Goal: Task Accomplishment & Management: Manage account settings

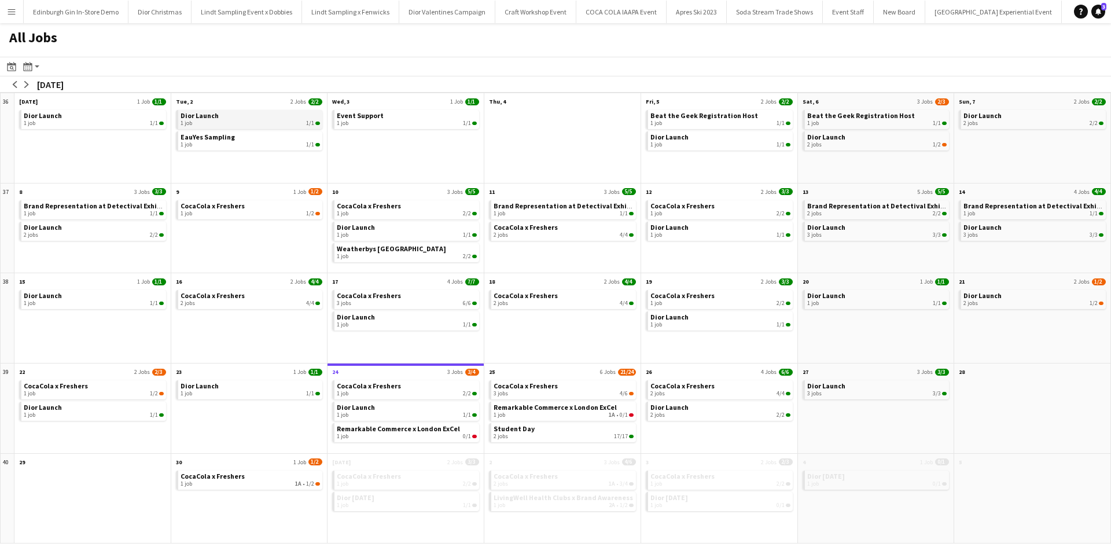
scroll to position [0, 11576]
click at [211, 141] on span "EauYes Sampling" at bounding box center [208, 136] width 54 height 9
click at [266, 473] on link "CocaCola x Freshers 1 job 1A • 1/2" at bounding box center [251, 478] width 140 height 17
click at [5, 8] on button "Menu" at bounding box center [11, 11] width 23 height 23
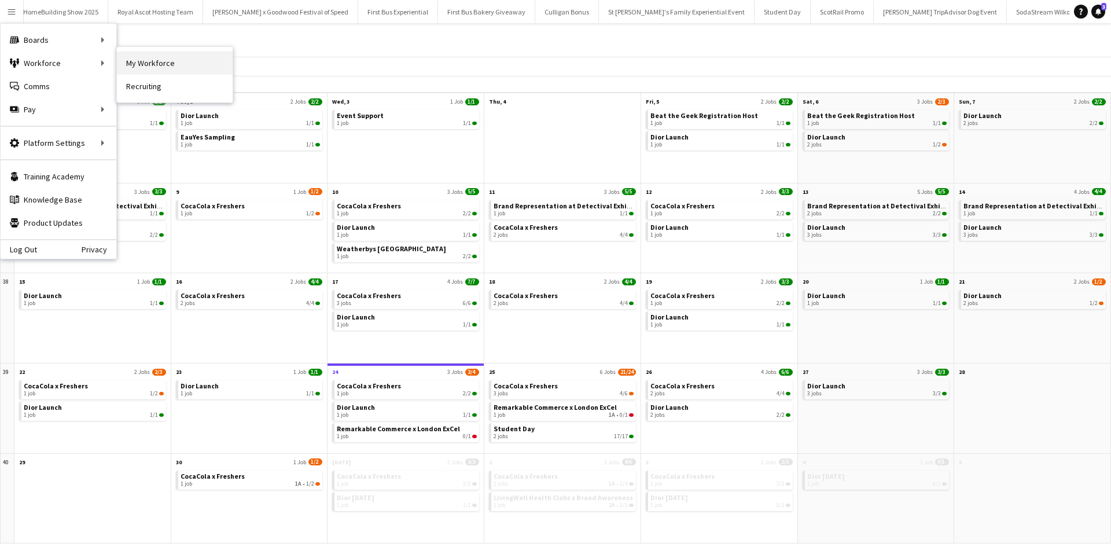
click at [144, 59] on link "My Workforce" at bounding box center [175, 62] width 116 height 23
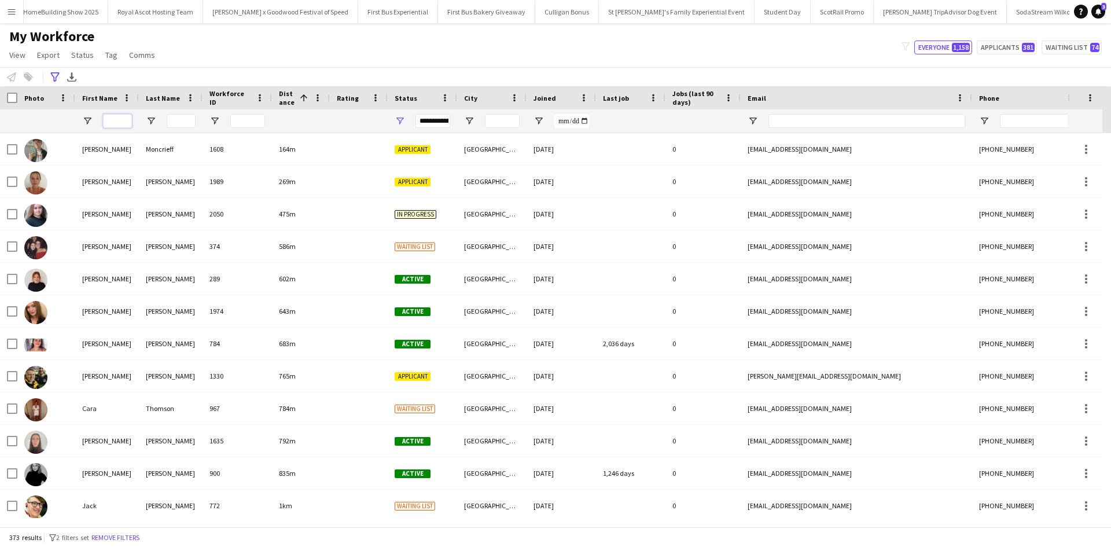
click at [122, 122] on input "First Name Filter Input" at bounding box center [117, 121] width 29 height 14
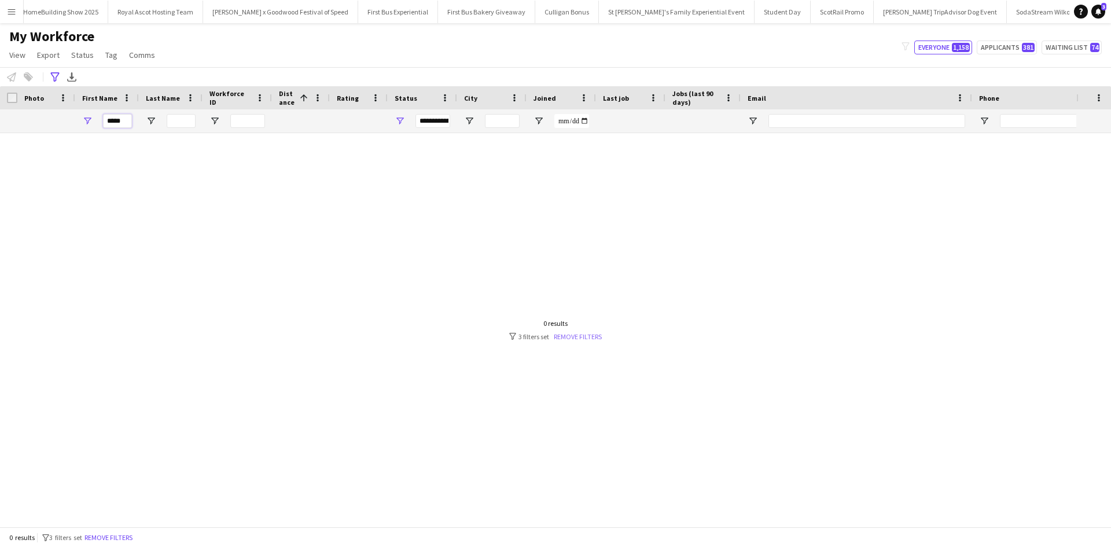
type input "*****"
click at [586, 336] on link "Remove filters" at bounding box center [578, 336] width 48 height 9
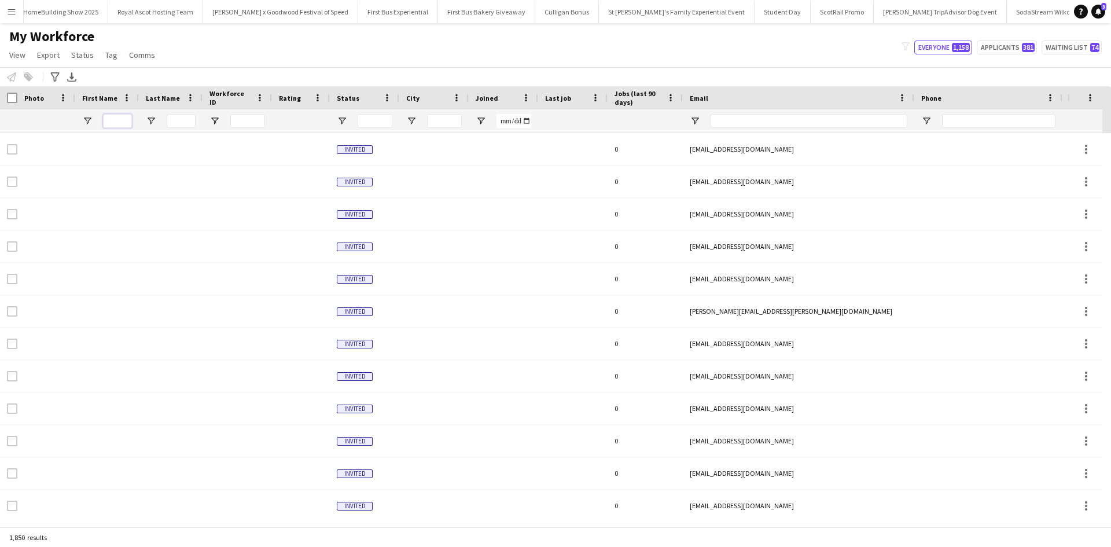
click at [115, 119] on input "First Name Filter Input" at bounding box center [117, 121] width 29 height 14
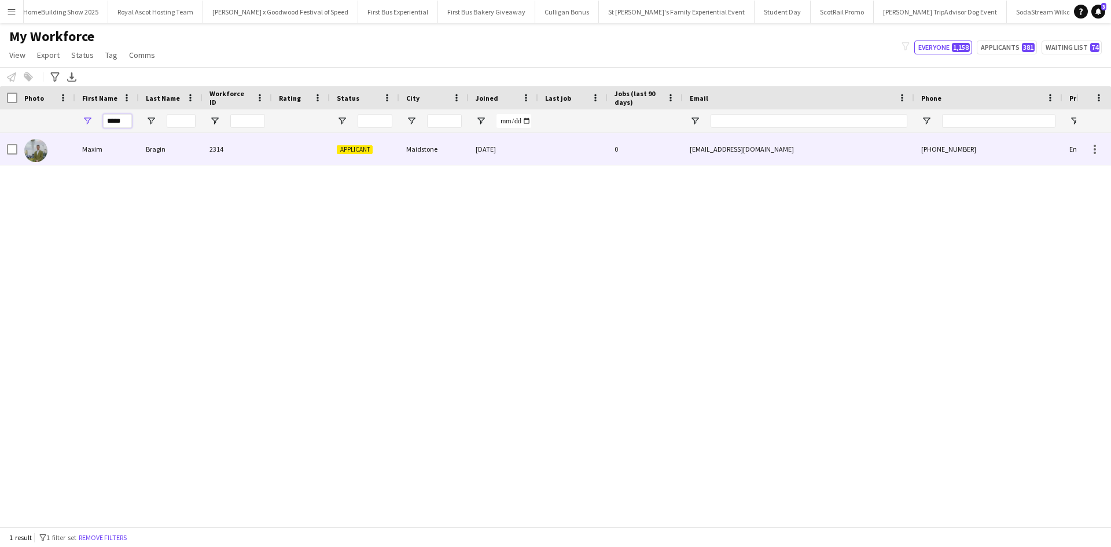
type input "*****"
click at [103, 150] on div "Maxim" at bounding box center [107, 149] width 64 height 32
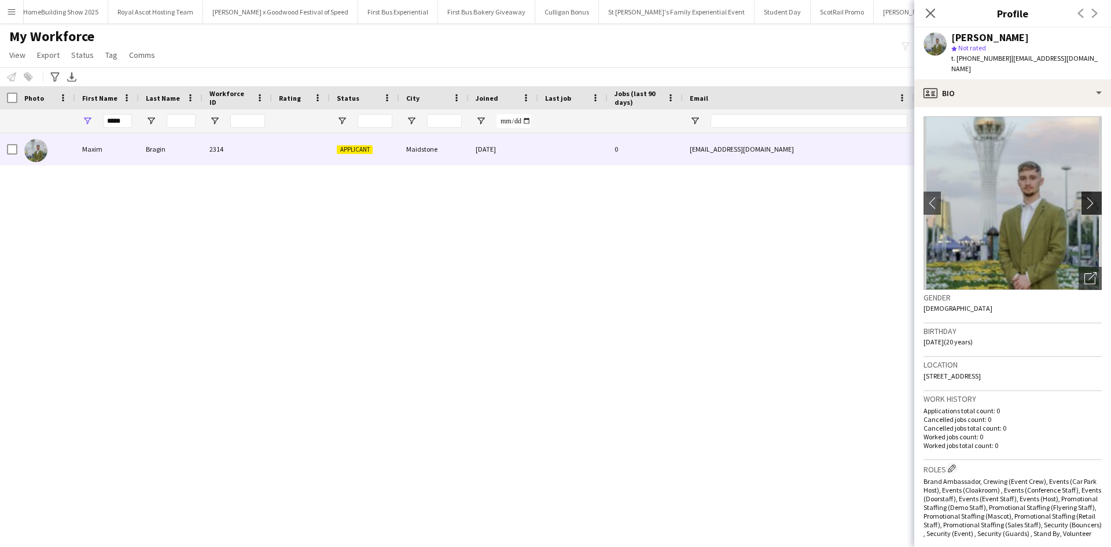
click at [1086, 197] on app-icon "chevron-right" at bounding box center [1093, 203] width 18 height 12
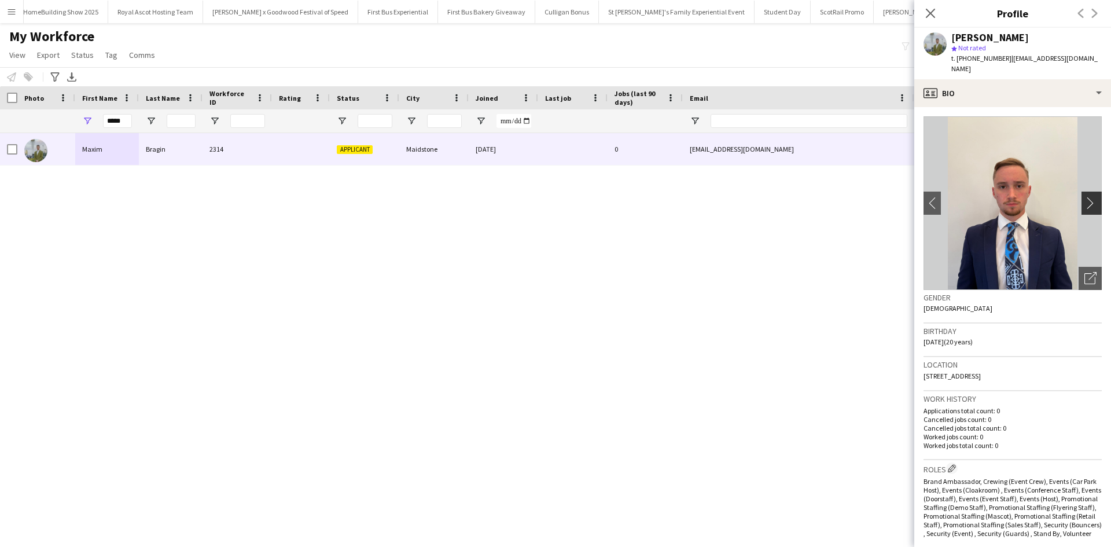
click at [1086, 197] on app-icon "chevron-right" at bounding box center [1093, 203] width 18 height 12
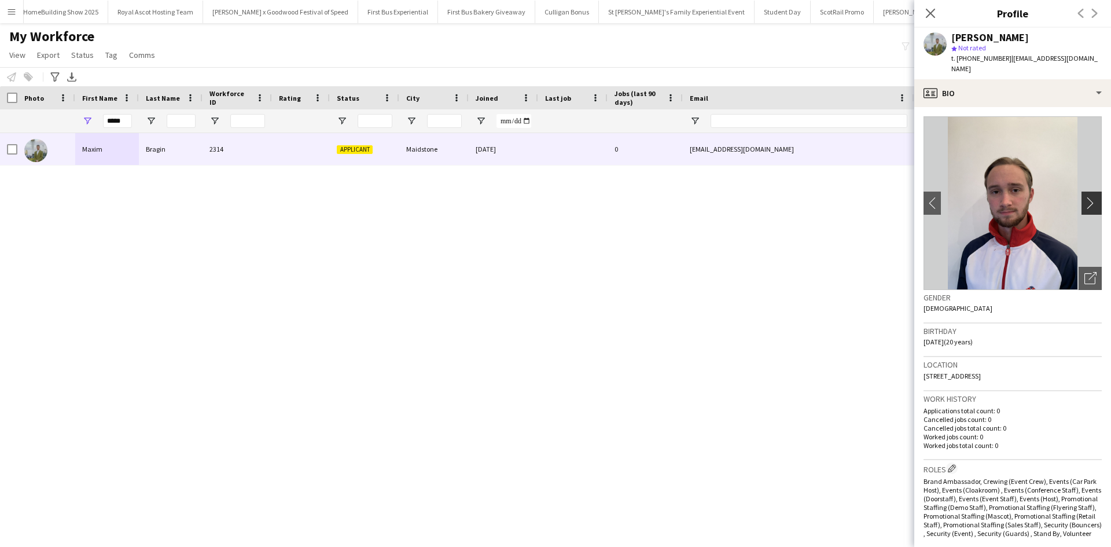
click at [1086, 197] on app-icon "chevron-right" at bounding box center [1093, 203] width 18 height 12
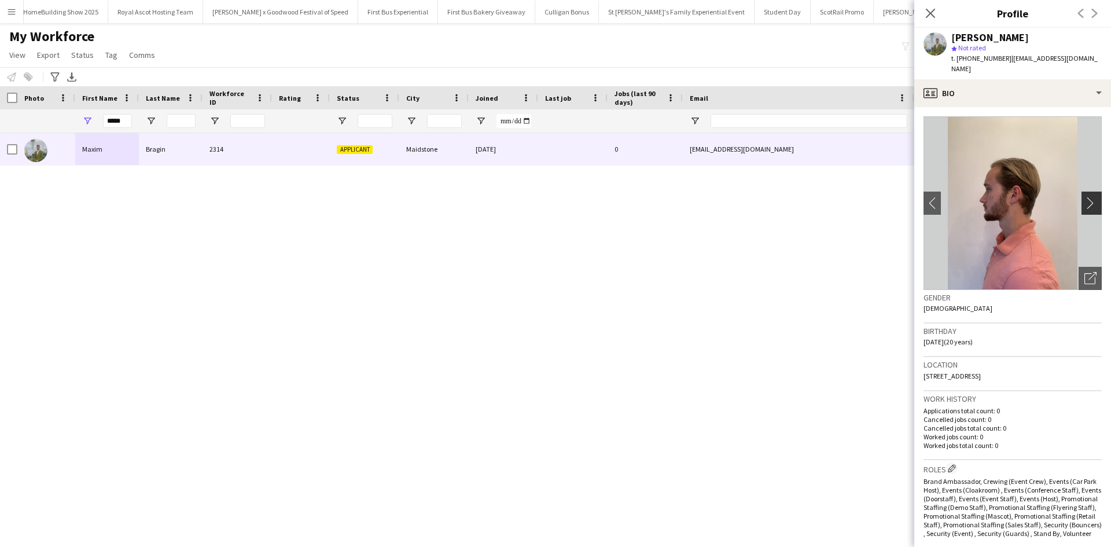
click at [1086, 197] on app-icon "chevron-right" at bounding box center [1093, 203] width 18 height 12
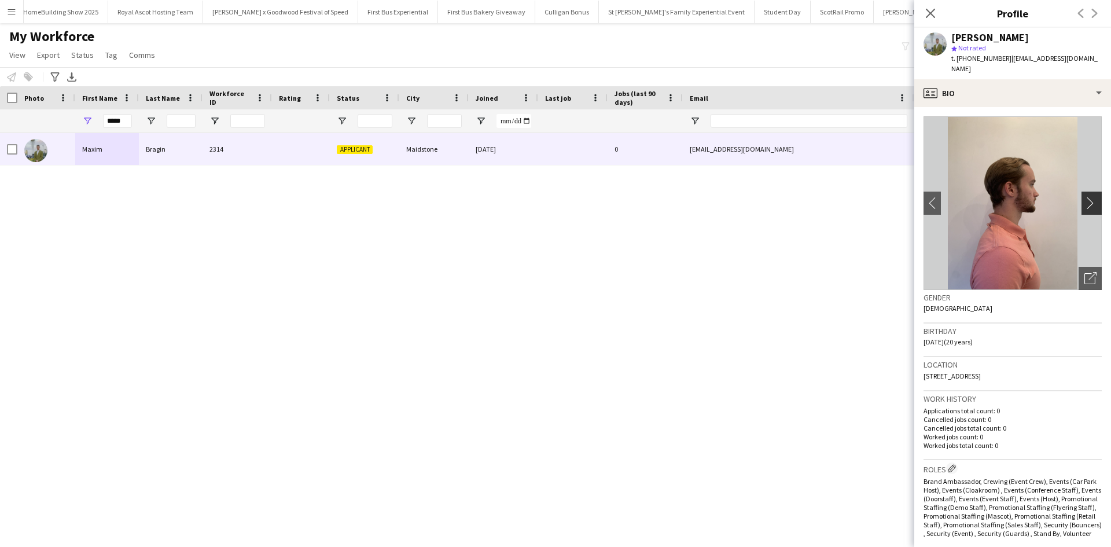
click at [1086, 197] on app-icon "chevron-right" at bounding box center [1093, 203] width 18 height 12
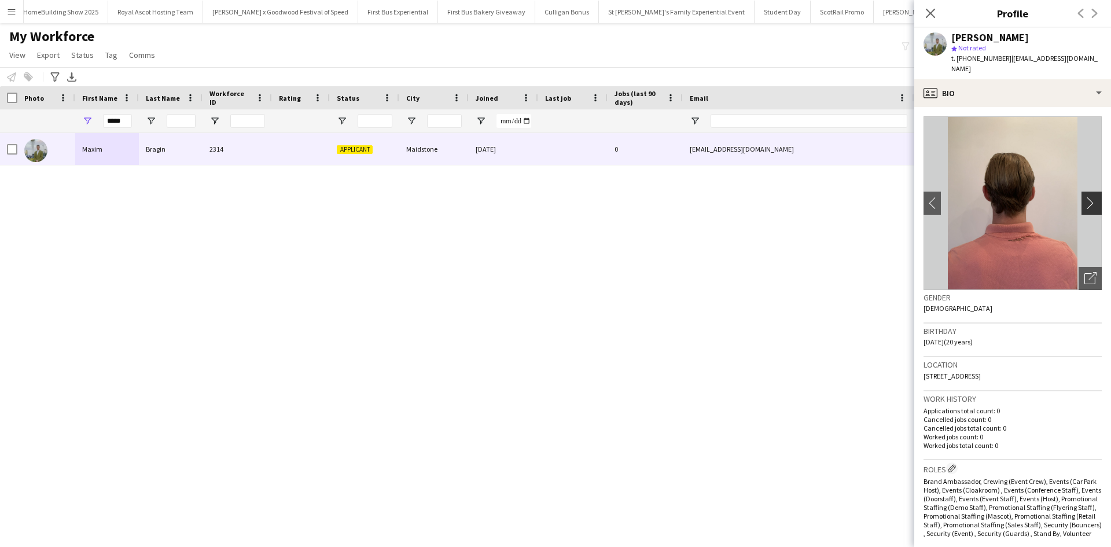
click at [1086, 197] on app-icon "chevron-right" at bounding box center [1093, 203] width 18 height 12
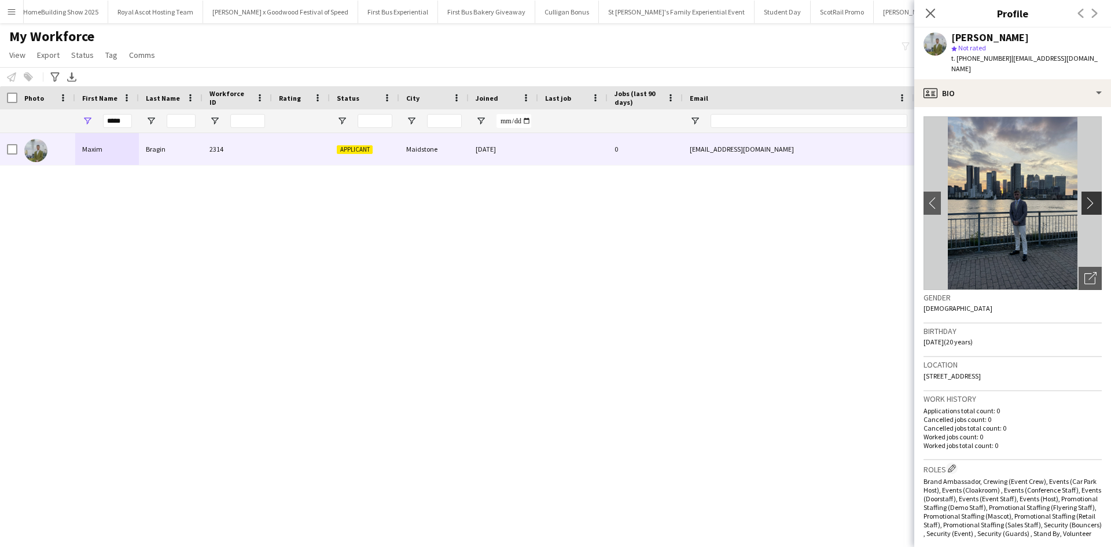
click at [1086, 197] on app-icon "chevron-right" at bounding box center [1093, 203] width 18 height 12
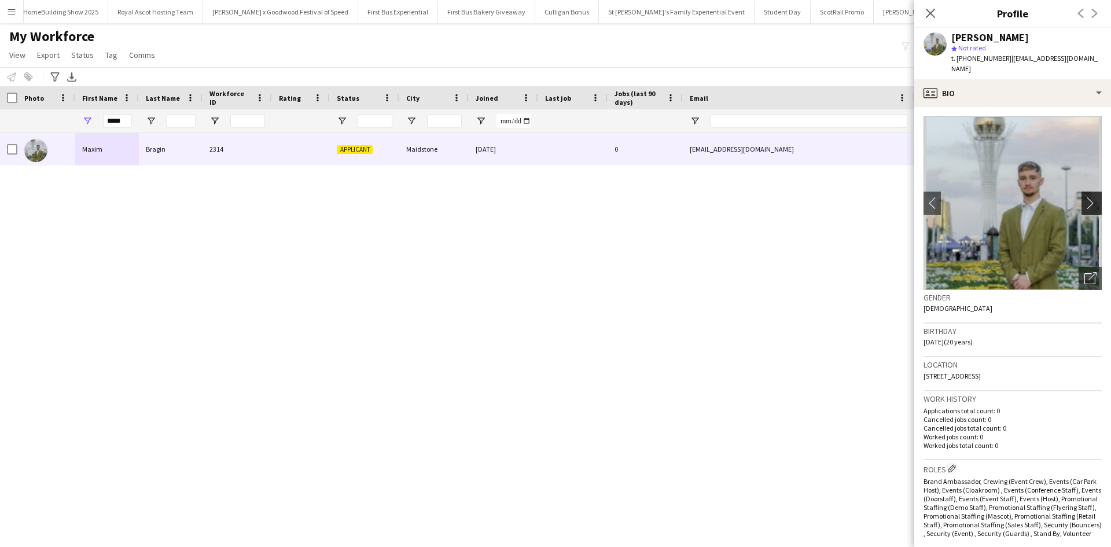
click at [1086, 197] on app-icon "chevron-right" at bounding box center [1093, 203] width 18 height 12
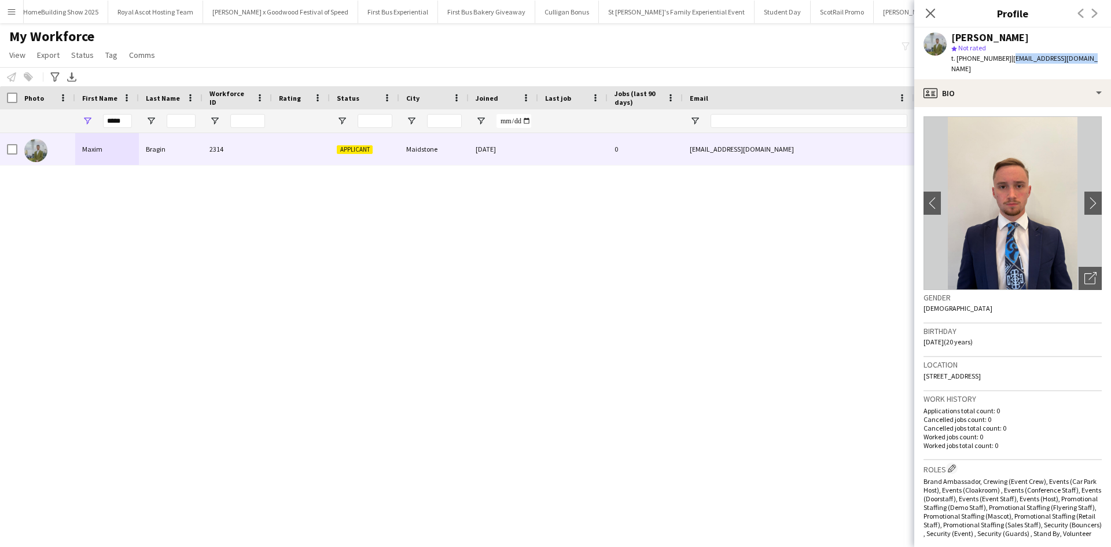
drag, startPoint x: 1006, startPoint y: 57, endPoint x: 1087, endPoint y: 54, distance: 81.6
click at [1087, 54] on div "[PERSON_NAME] star Not rated t. [PHONE_NUMBER] | [EMAIL_ADDRESS][DOMAIN_NAME]" at bounding box center [1012, 53] width 197 height 51
copy span "[EMAIL_ADDRESS][DOMAIN_NAME]"
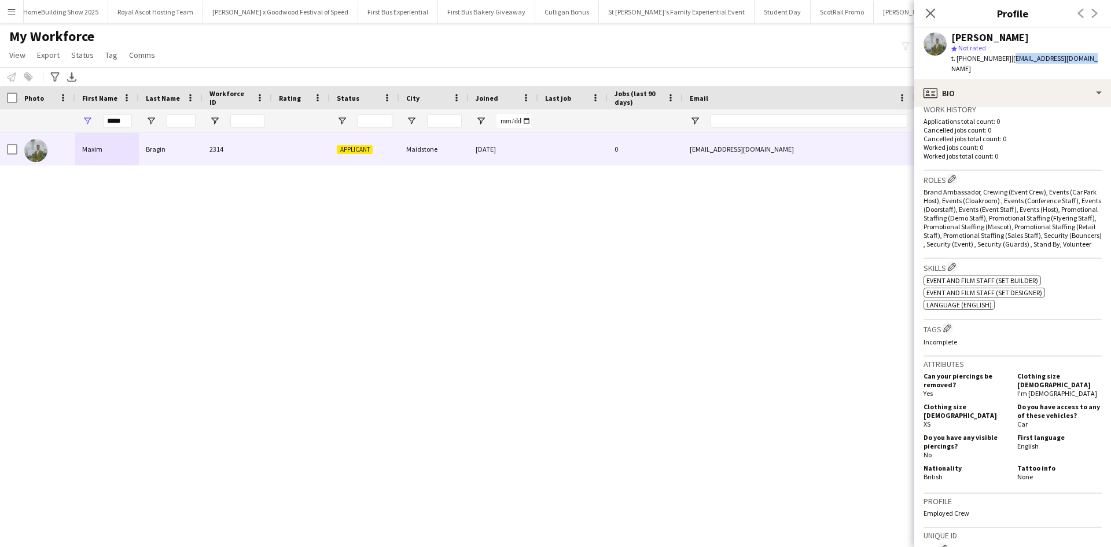
scroll to position [509, 0]
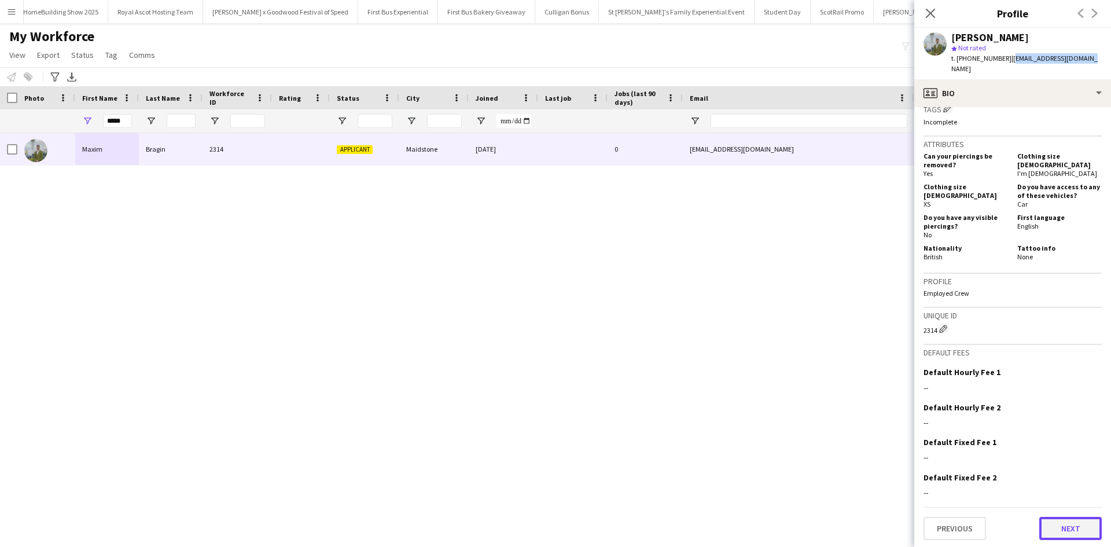
click at [1055, 522] on button "Next" at bounding box center [1070, 528] width 62 height 23
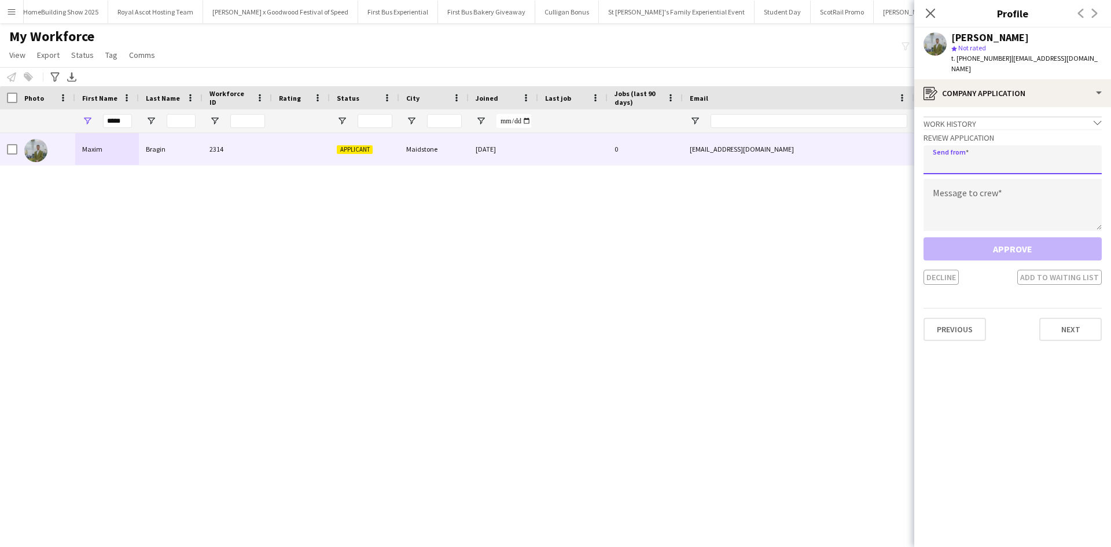
click at [994, 149] on input "email" at bounding box center [1012, 159] width 178 height 29
type input "**********"
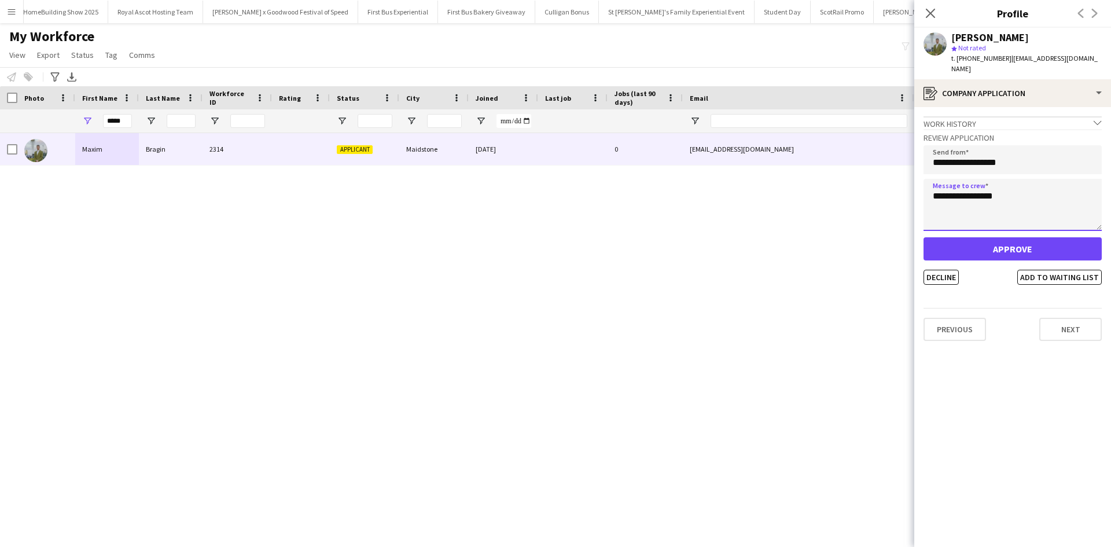
type textarea "**********"
click at [999, 237] on button "Approve" at bounding box center [1012, 248] width 178 height 23
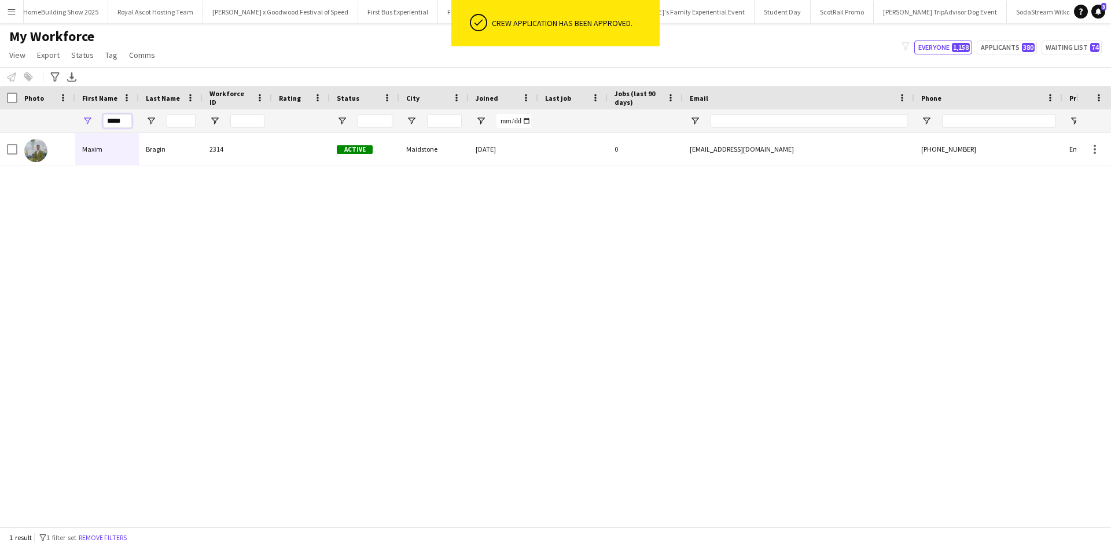
drag, startPoint x: 130, startPoint y: 119, endPoint x: 98, endPoint y: 119, distance: 31.8
click at [98, 119] on div "*****" at bounding box center [107, 120] width 64 height 23
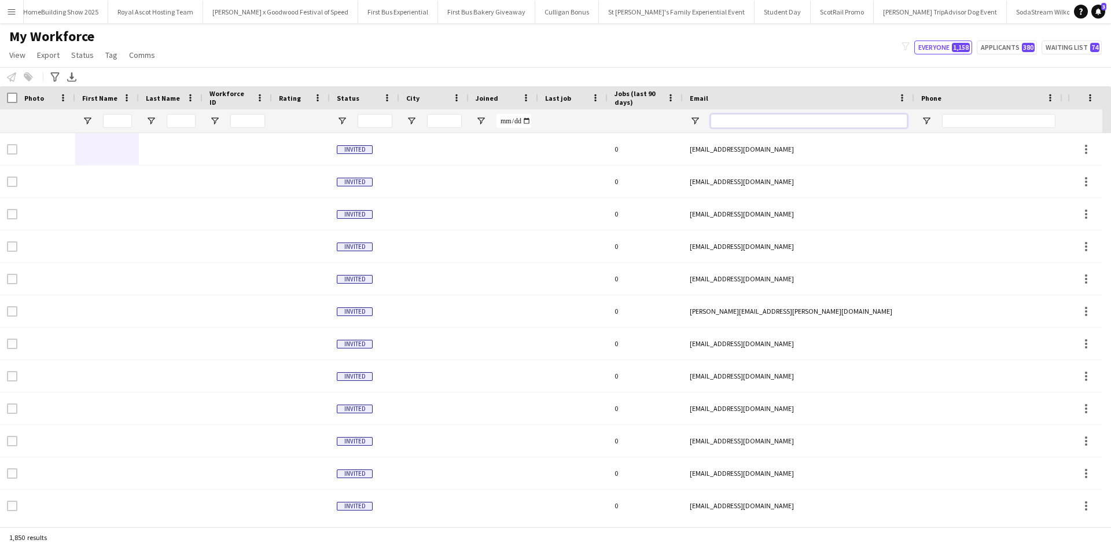
click at [720, 119] on input "Email Filter Input" at bounding box center [808, 121] width 197 height 14
paste input "**********"
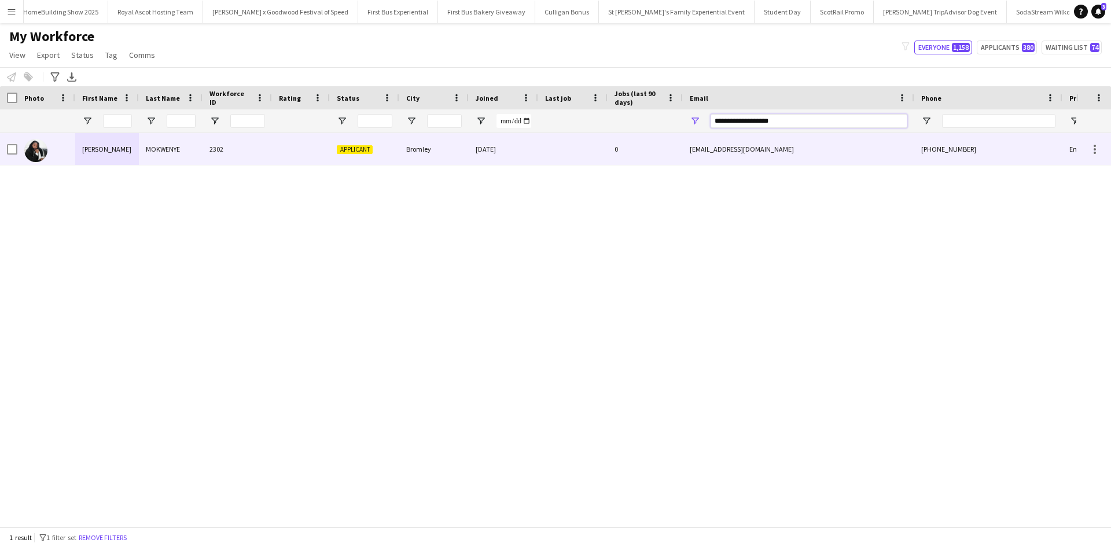
type input "**********"
click at [93, 152] on div "[PERSON_NAME]" at bounding box center [107, 149] width 64 height 32
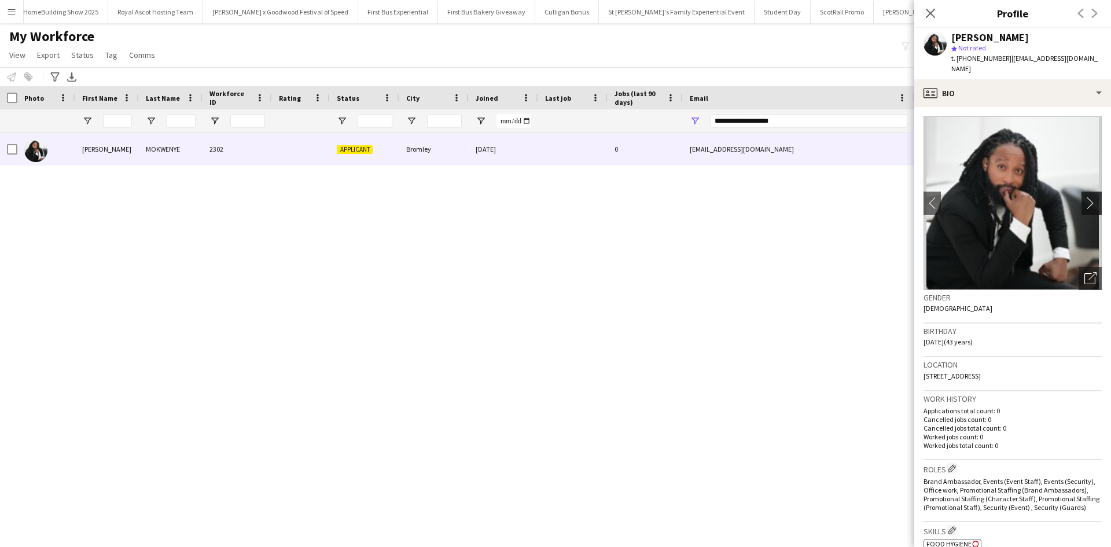
click at [1088, 197] on app-icon "chevron-right" at bounding box center [1093, 203] width 18 height 12
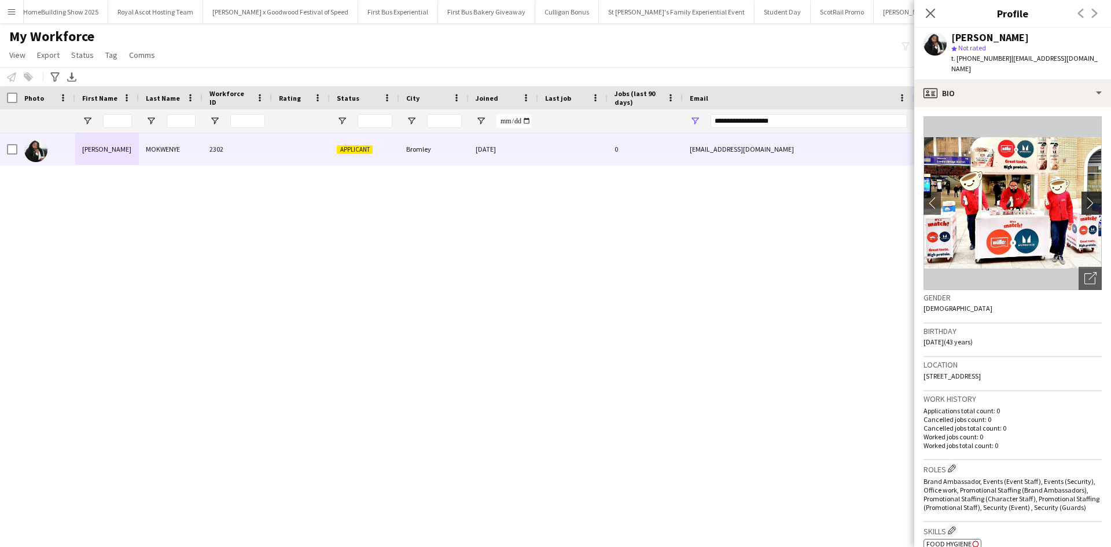
click at [1088, 197] on app-icon "chevron-right" at bounding box center [1093, 203] width 18 height 12
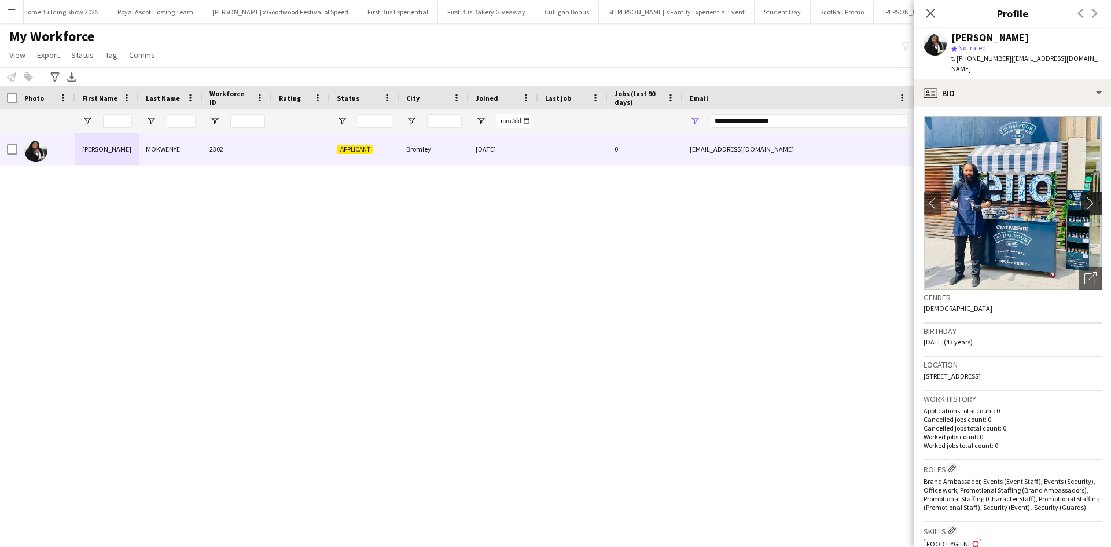
click at [1088, 197] on app-icon "chevron-right" at bounding box center [1093, 203] width 18 height 12
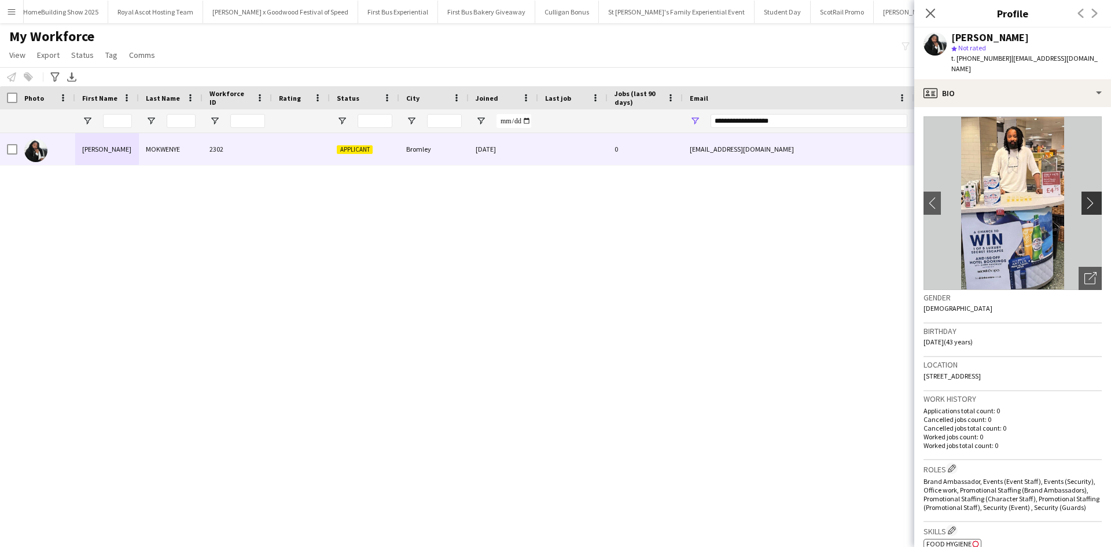
click at [1088, 197] on app-icon "chevron-right" at bounding box center [1093, 203] width 18 height 12
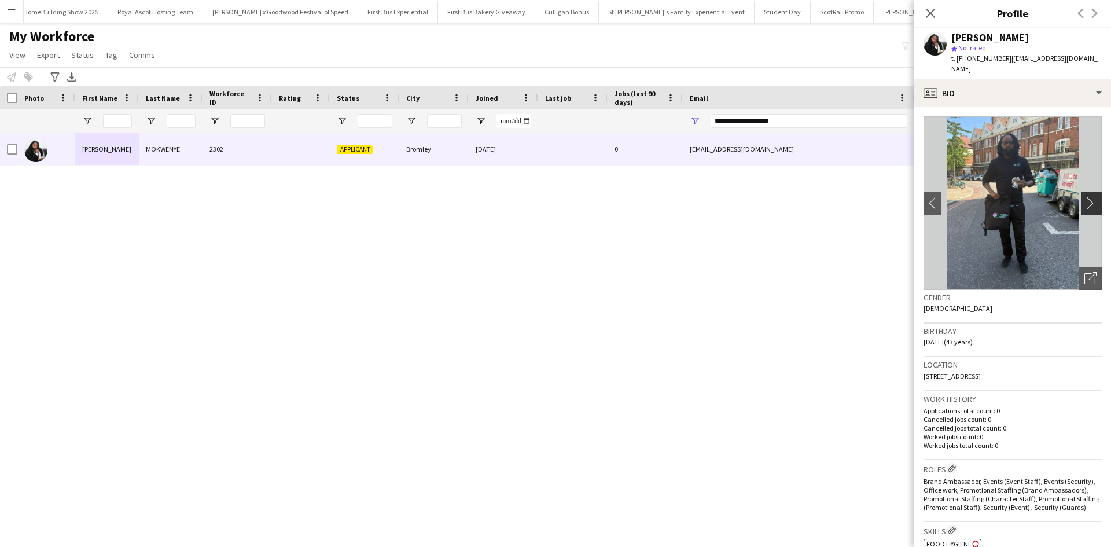
click at [1088, 197] on app-icon "chevron-right" at bounding box center [1093, 203] width 18 height 12
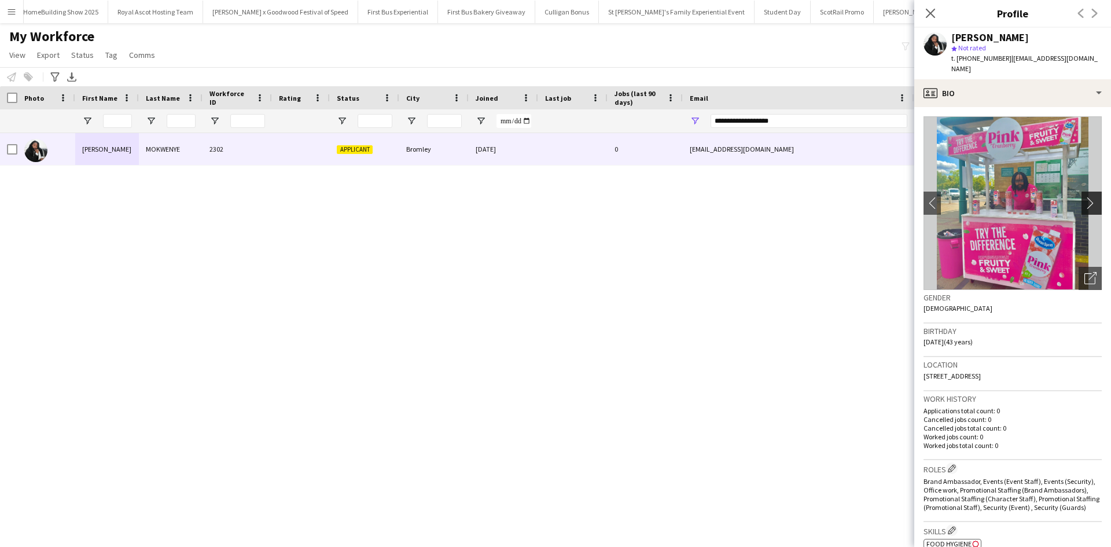
click at [1088, 197] on app-icon "chevron-right" at bounding box center [1093, 203] width 18 height 12
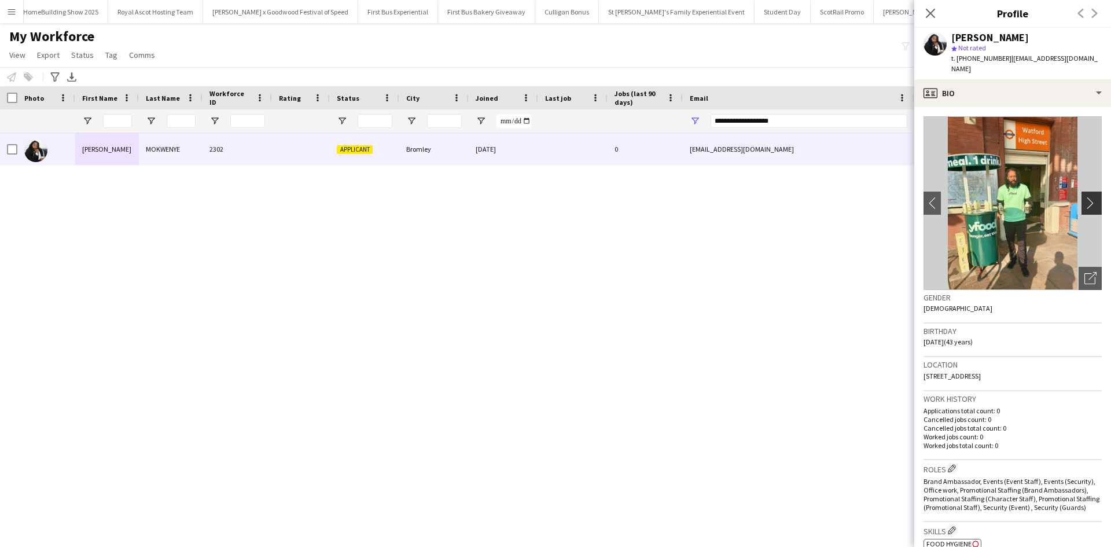
click at [1088, 197] on app-icon "chevron-right" at bounding box center [1093, 203] width 18 height 12
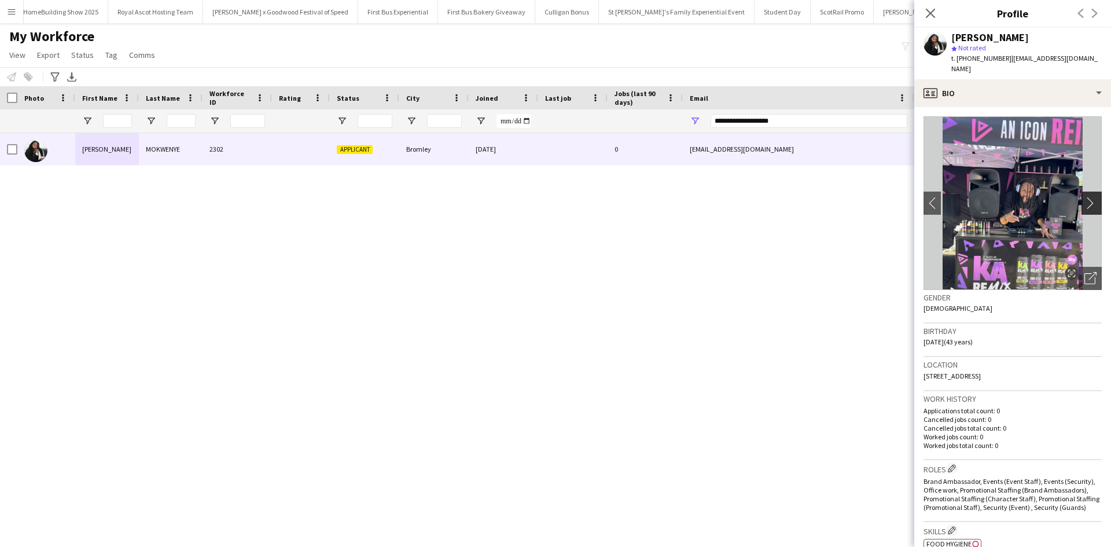
click at [1088, 197] on app-icon "chevron-right" at bounding box center [1093, 203] width 18 height 12
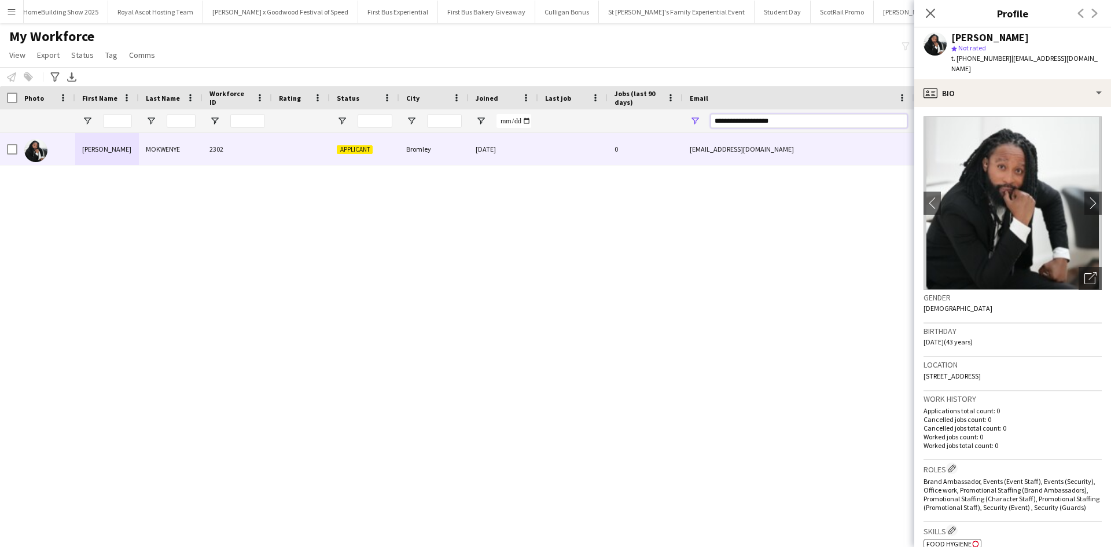
drag, startPoint x: 822, startPoint y: 117, endPoint x: 702, endPoint y: 115, distance: 119.2
click at [702, 115] on div "**********" at bounding box center [798, 120] width 231 height 23
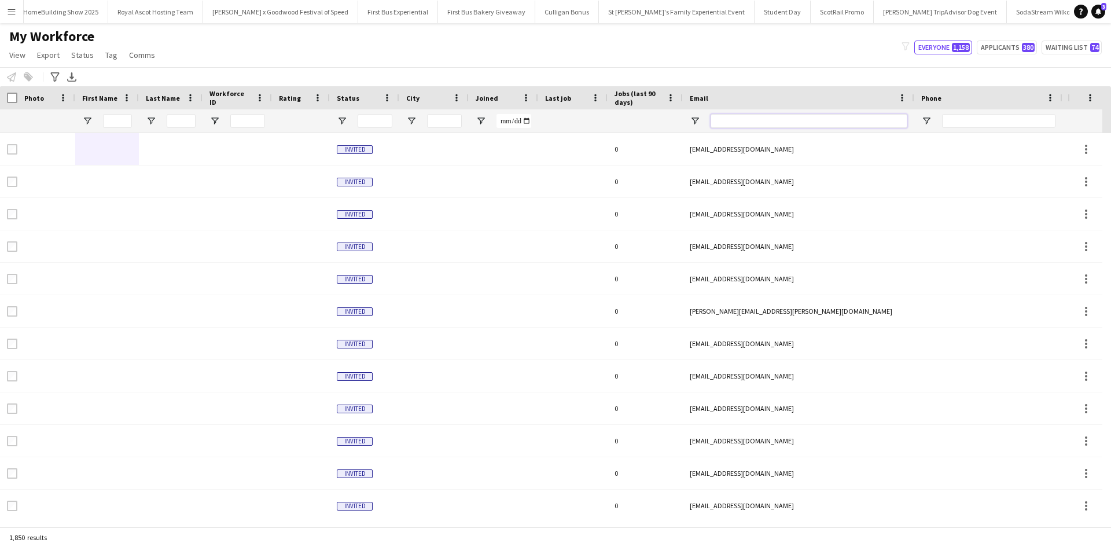
paste input "**********"
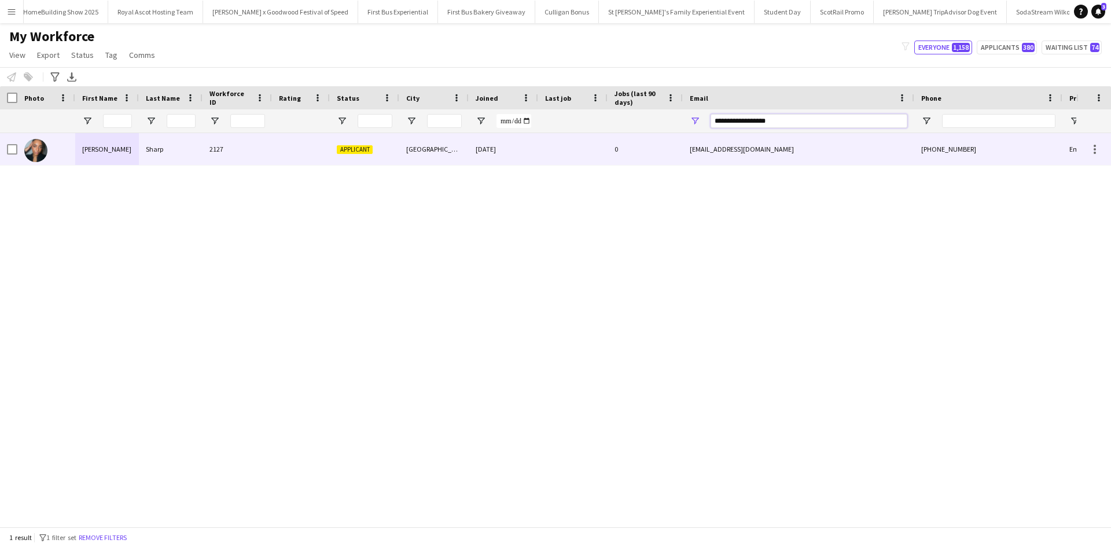
type input "**********"
click at [94, 150] on div "[PERSON_NAME]" at bounding box center [107, 149] width 64 height 32
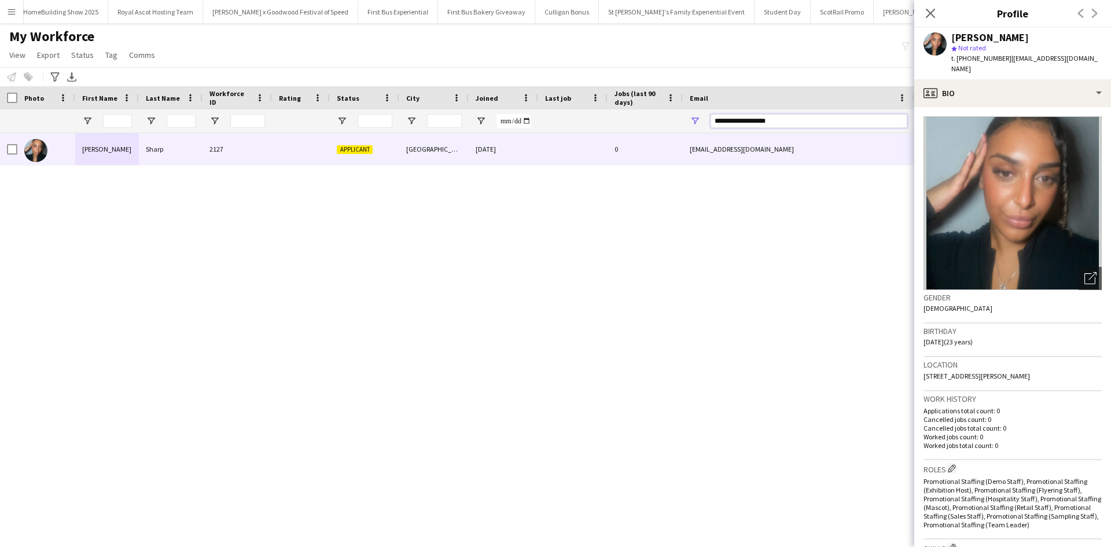
drag, startPoint x: 835, startPoint y: 124, endPoint x: 697, endPoint y: 131, distance: 138.5
click at [701, 128] on div "**********" at bounding box center [798, 120] width 231 height 23
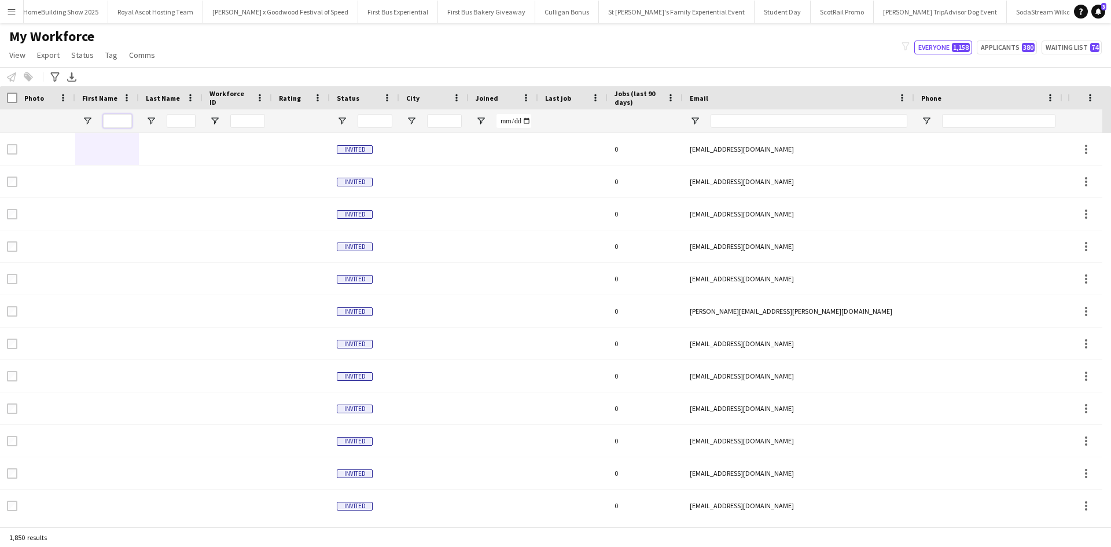
click at [125, 121] on input "First Name Filter Input" at bounding box center [117, 121] width 29 height 14
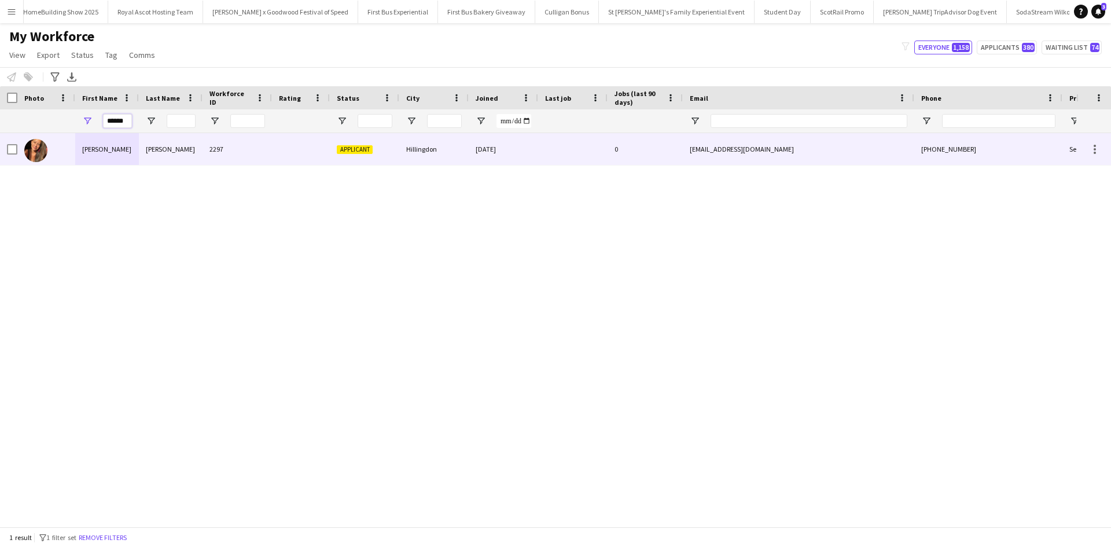
type input "******"
click at [97, 153] on div "[PERSON_NAME]" at bounding box center [107, 149] width 64 height 32
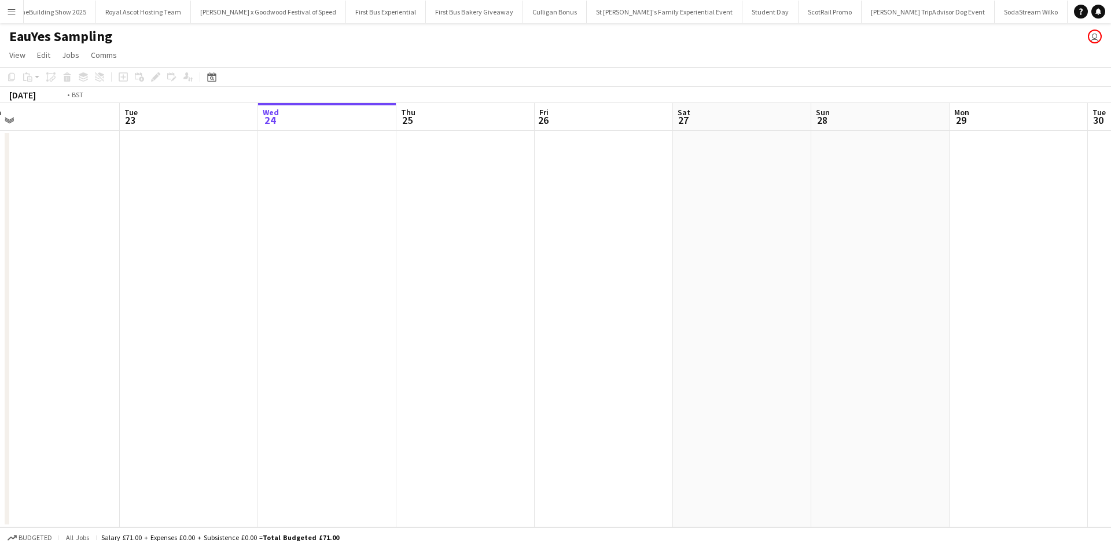
scroll to position [0, 330]
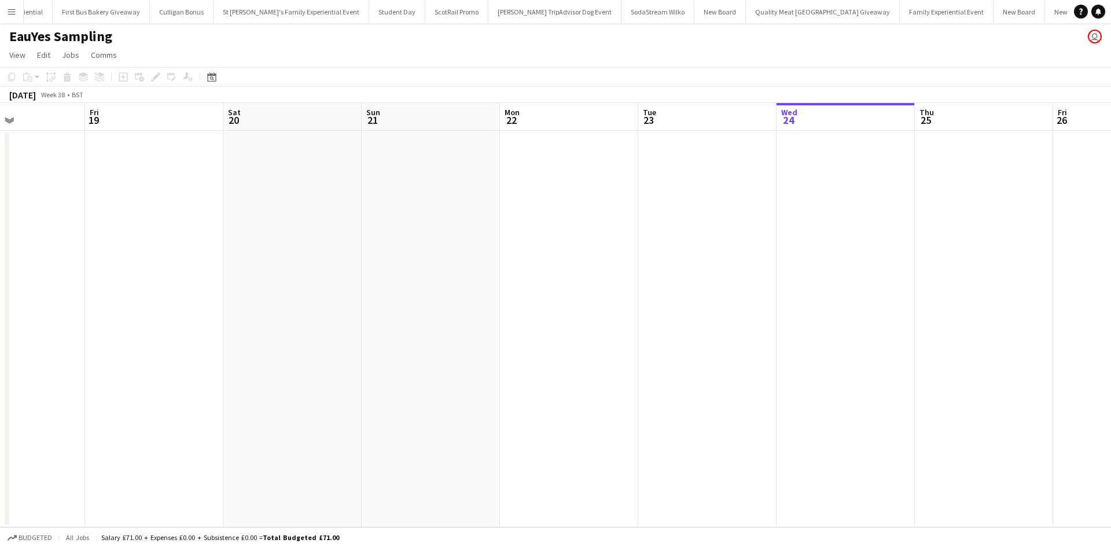
drag, startPoint x: 162, startPoint y: 257, endPoint x: 801, endPoint y: 244, distance: 638.9
click at [801, 244] on app-calendar-viewport "Tue 16 Wed 17 Thu 18 Fri 19 Sat 20 Sun 21 Mon 22 Tue 23 Wed 24 Thu 25 Fri 26 Sa…" at bounding box center [555, 315] width 1111 height 424
drag, startPoint x: 212, startPoint y: 272, endPoint x: 767, endPoint y: 278, distance: 554.9
click at [783, 272] on app-calendar-viewport "Sat 13 Sun 14 Mon 15 Tue 16 Wed 17 Thu 18 Fri 19 Sat 20 Sun 21 Mon 22 Tue 23 We…" at bounding box center [555, 315] width 1111 height 424
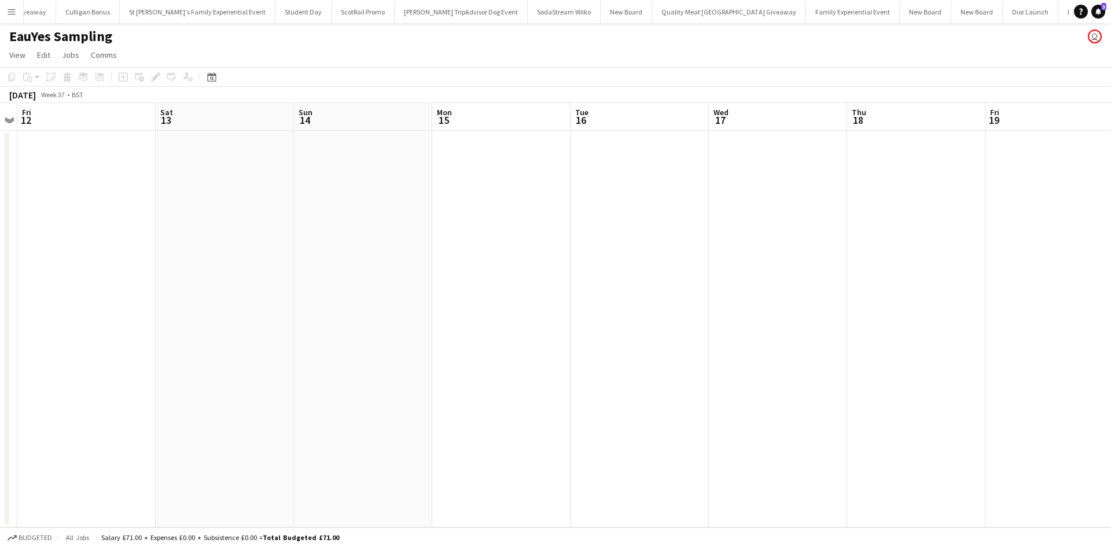
drag, startPoint x: 526, startPoint y: 275, endPoint x: 671, endPoint y: 278, distance: 144.1
click at [683, 275] on app-calendar-viewport "Wed 10 Thu 11 Fri 12 Sat 13 Sun 14 Mon 15 Tue 16 Wed 17 Thu 18 Fri 19 Sat 20 Su…" at bounding box center [555, 315] width 1111 height 424
drag, startPoint x: 577, startPoint y: 267, endPoint x: 631, endPoint y: 268, distance: 53.8
click at [631, 268] on app-calendar-viewport "Sat 6 Sun 7 Mon 8 Tue 9 Wed 10 Thu 11 Fri 12 Sat 13 Sun 14 Mon 15 Tue 16 Wed 17…" at bounding box center [555, 315] width 1111 height 424
drag, startPoint x: 186, startPoint y: 277, endPoint x: 515, endPoint y: 264, distance: 328.9
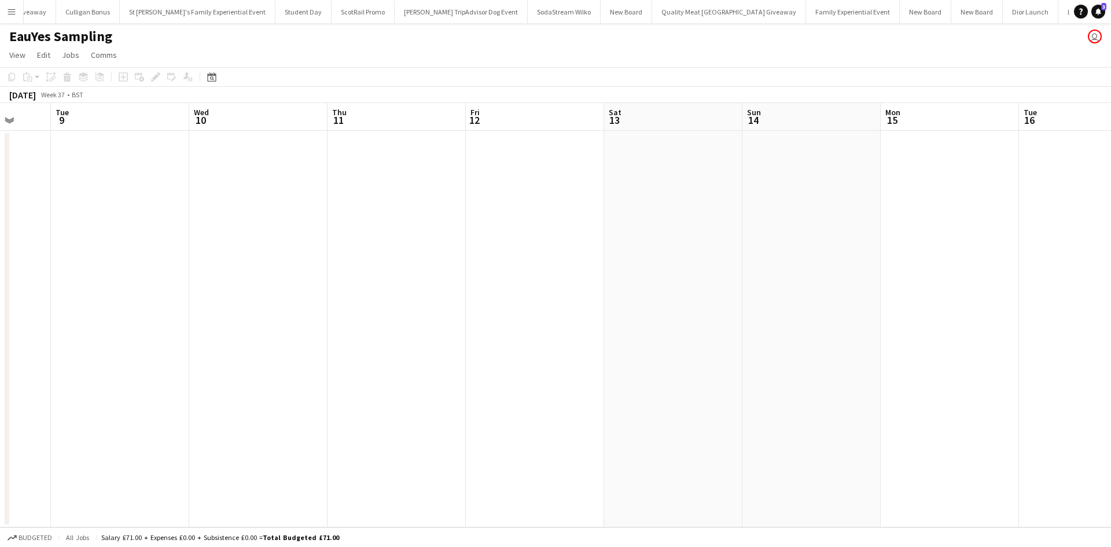
click at [515, 264] on app-calendar-viewport "Sat 6 Sun 7 Mon 8 Tue 9 Wed 10 Thu 11 Fri 12 Sat 13 Sun 14 Mon 15 Tue 16 Wed 17…" at bounding box center [555, 315] width 1111 height 424
drag, startPoint x: 326, startPoint y: 251, endPoint x: 234, endPoint y: 259, distance: 92.9
click at [475, 254] on app-calendar-viewport "Tue 2 Wed 3 Thu 4 Fri 5 Sat 6 Sun 7 Mon 8 Tue 9 Wed 10 Thu 11 Fri 12 Sat 13 Sun…" at bounding box center [555, 315] width 1111 height 424
drag, startPoint x: 109, startPoint y: 253, endPoint x: 470, endPoint y: 246, distance: 360.5
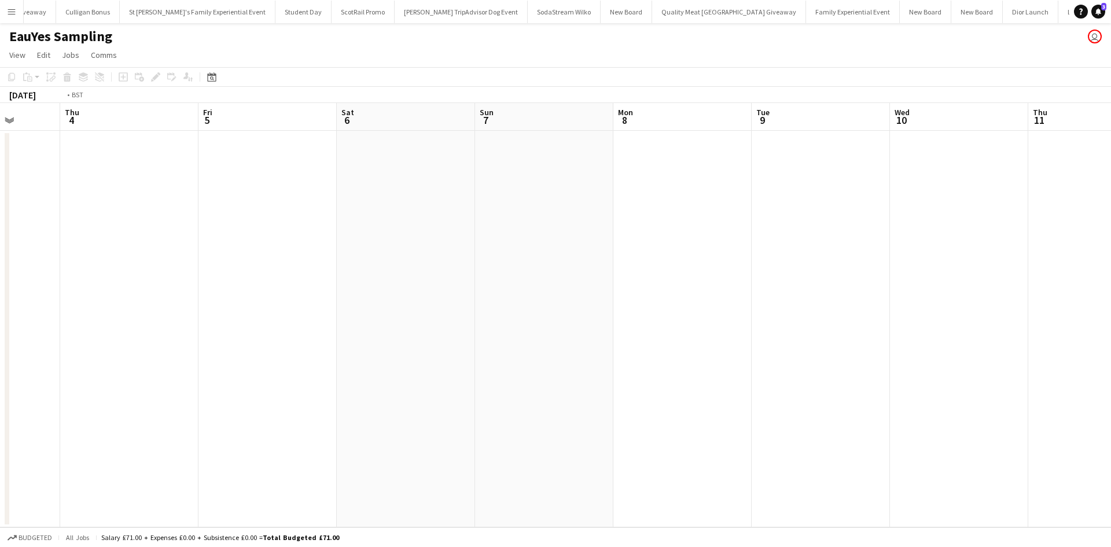
click at [471, 246] on app-calendar-viewport "Mon 1 Tue 2 1/1 1 Job Wed 3 Thu 4 Fri 5 Sat 6 Sun 7 Mon 8 Tue 9 Wed 10 Thu 11 F…" at bounding box center [555, 315] width 1111 height 424
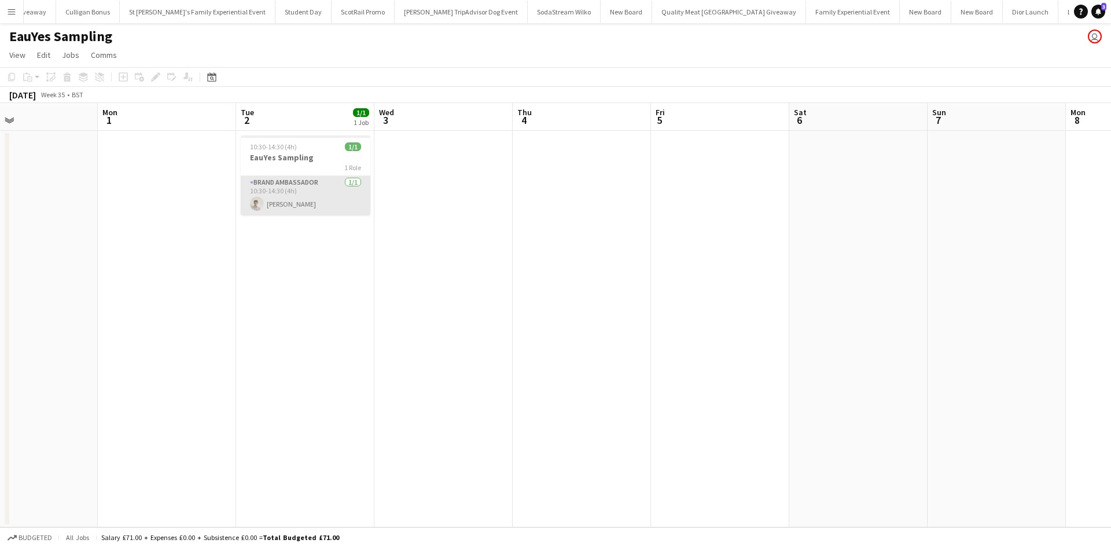
click at [277, 203] on app-card-role "Brand Ambassador 1/1 10:30-14:30 (4h) Ryan McErlain" at bounding box center [306, 195] width 130 height 39
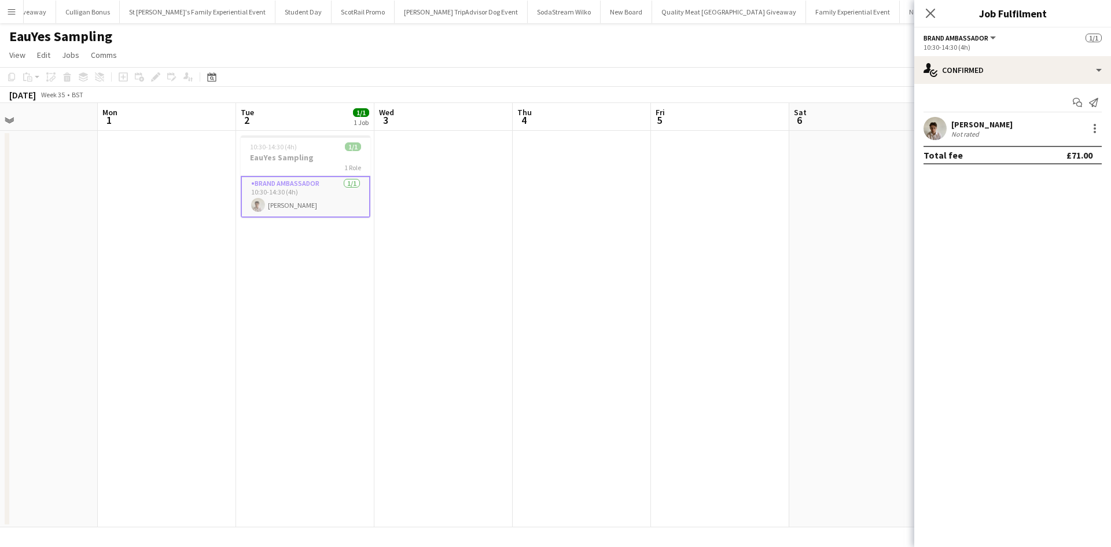
click at [967, 125] on div "Ryan McErlain" at bounding box center [981, 124] width 61 height 10
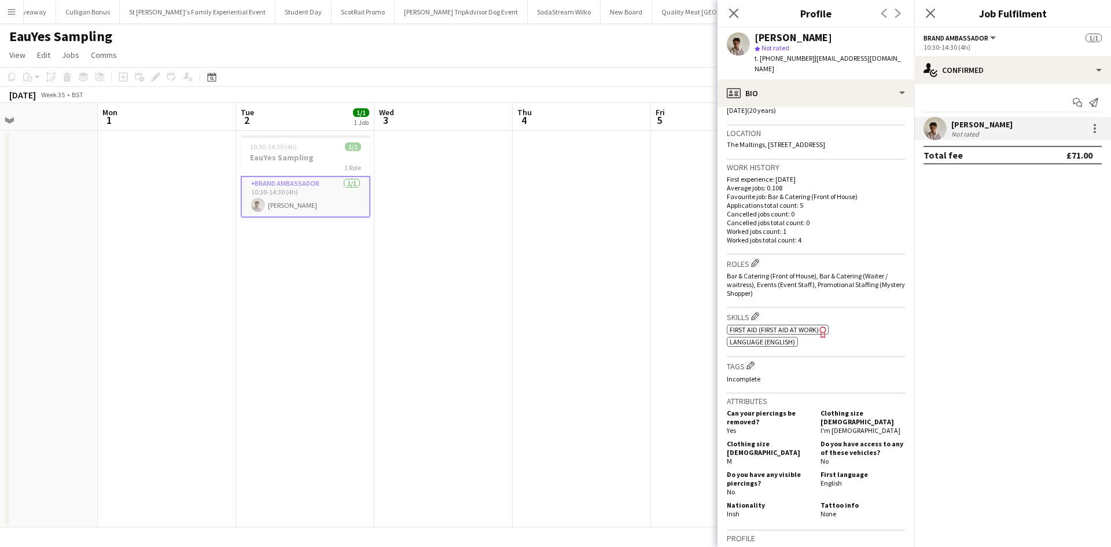
scroll to position [463, 0]
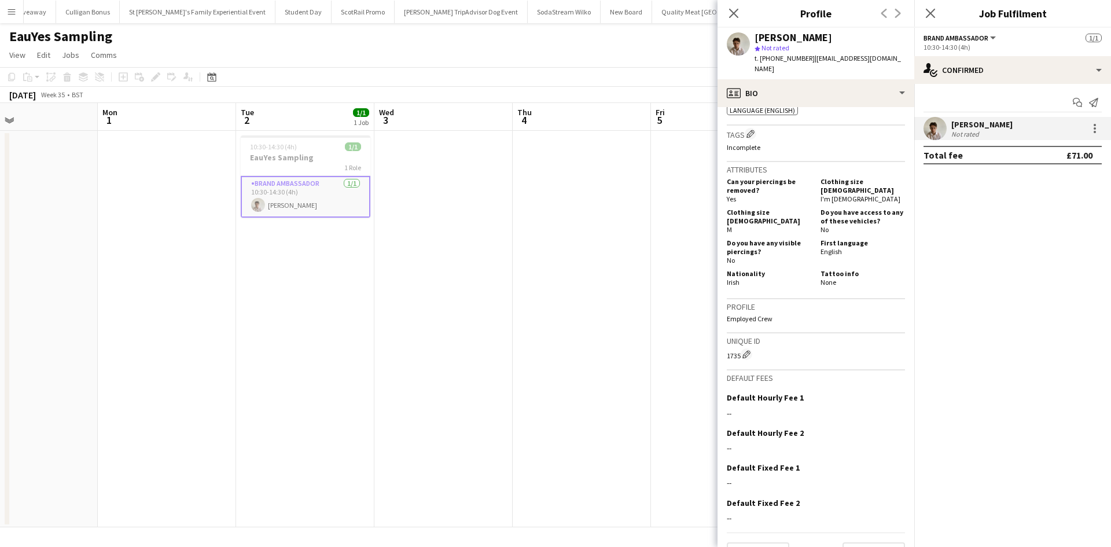
click at [531, 185] on app-date-cell at bounding box center [582, 329] width 138 height 396
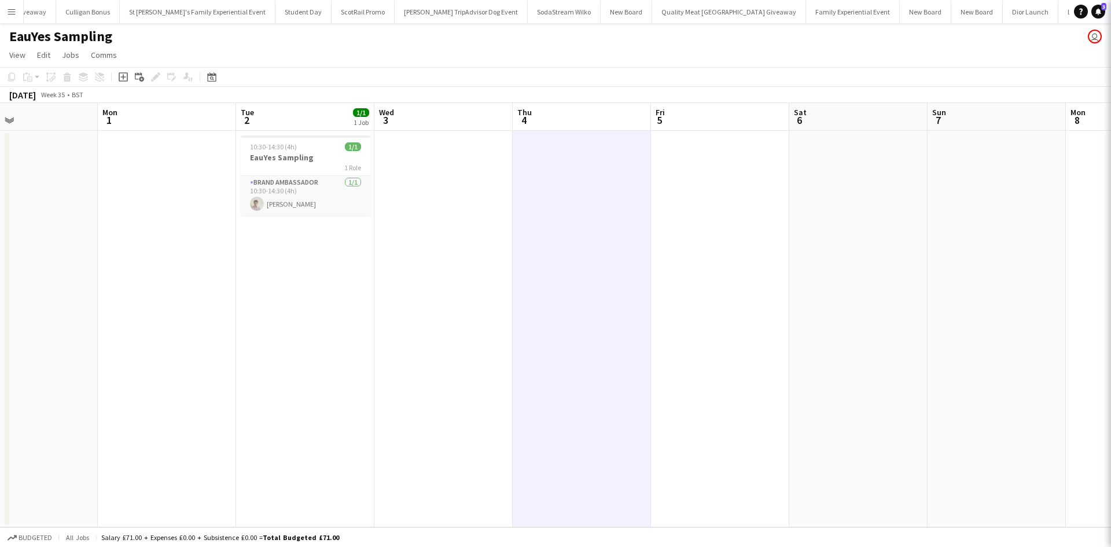
scroll to position [0, 316]
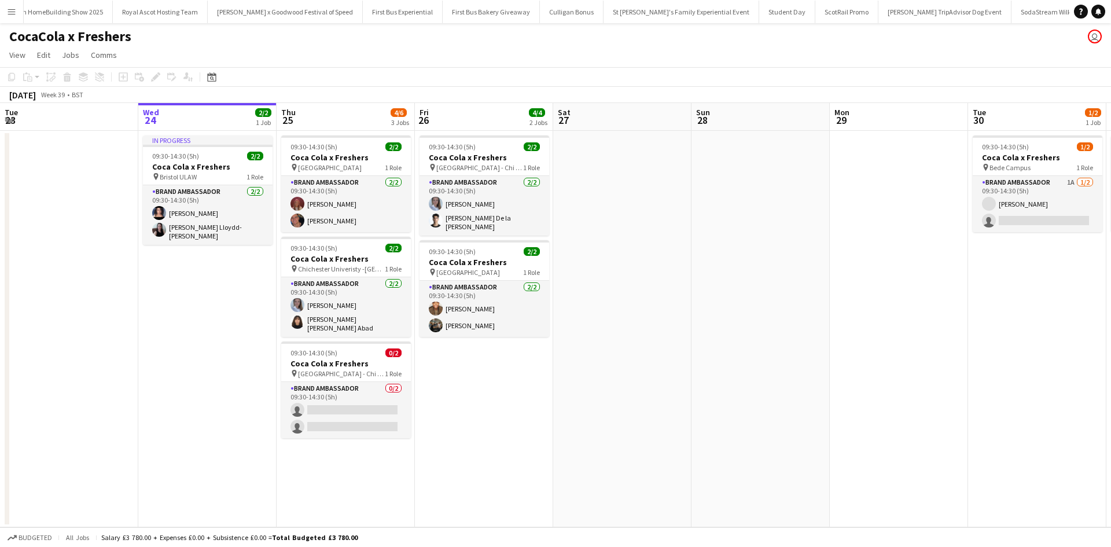
scroll to position [0, 11576]
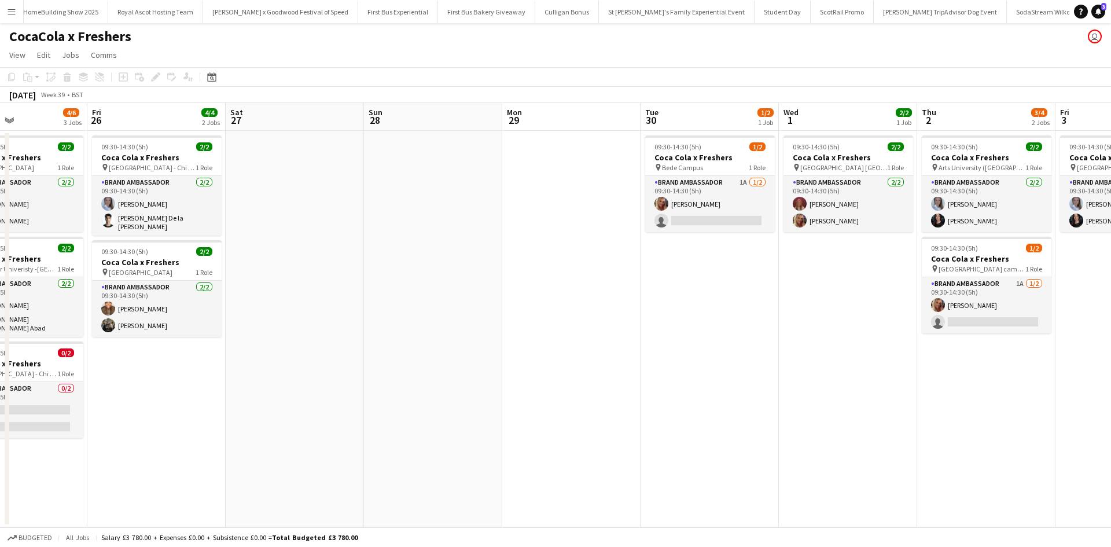
drag, startPoint x: 827, startPoint y: 422, endPoint x: 213, endPoint y: 364, distance: 616.0
click at [213, 364] on app-calendar-viewport "Tue 23 Wed 24 2/2 1 Job Thu 25 4/6 3 Jobs Fri 26 4/4 2 Jobs Sat 27 Sun 28 Mon 2…" at bounding box center [555, 315] width 1111 height 424
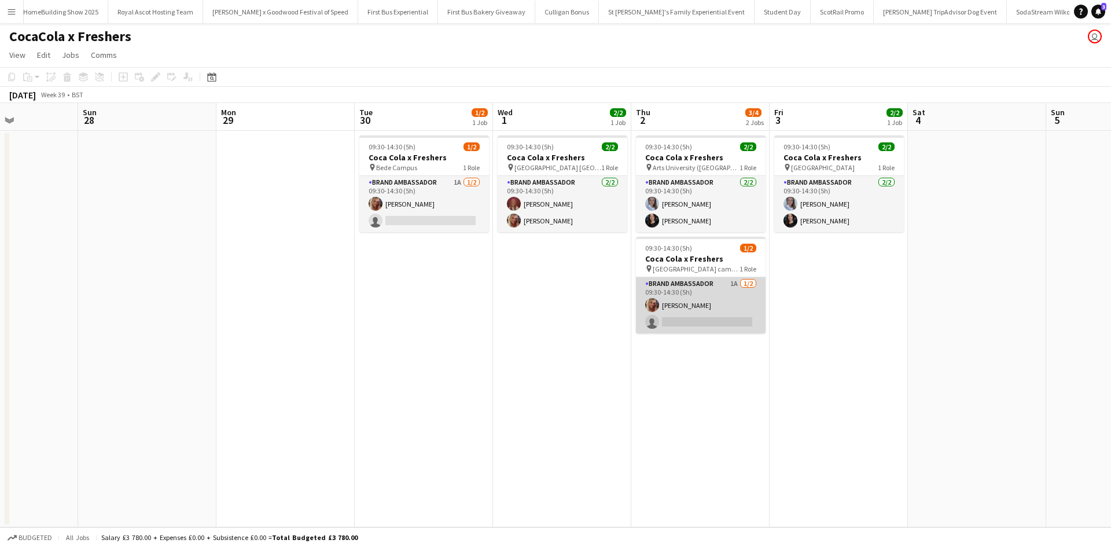
click at [719, 300] on app-card-role "Brand Ambassador 1A 1/2 09:30-14:30 (5h) Liza Hills single-neutral-actions" at bounding box center [701, 305] width 130 height 56
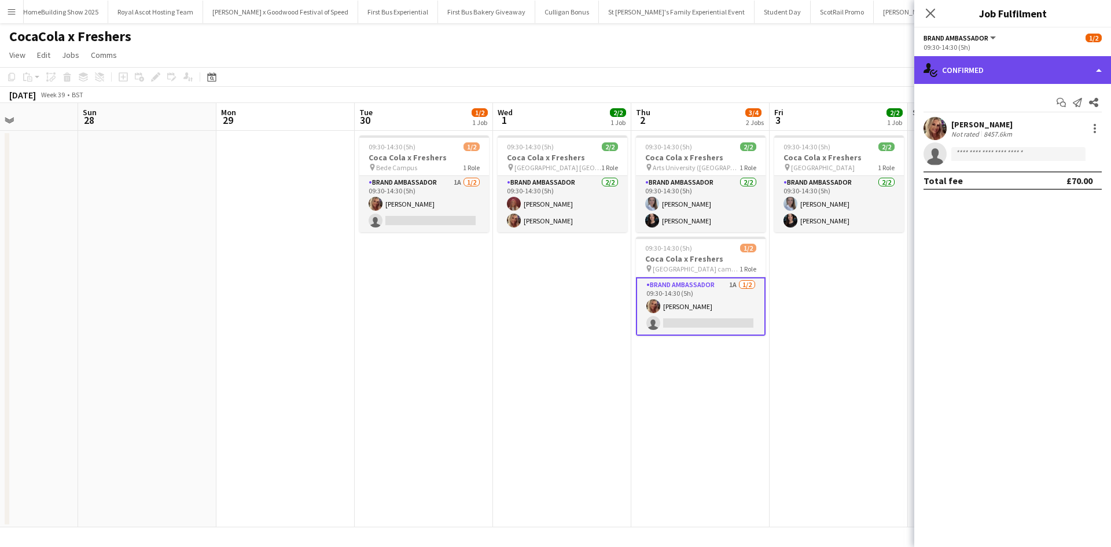
click at [1008, 75] on div "single-neutral-actions-check-2 Confirmed" at bounding box center [1012, 70] width 197 height 28
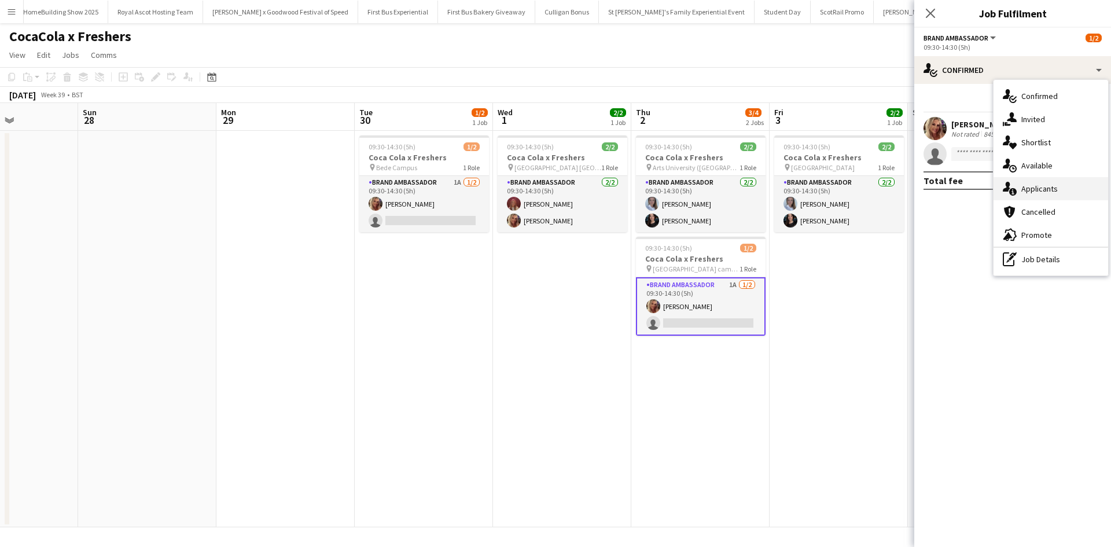
click at [1061, 185] on div "single-neutral-actions-information Applicants" at bounding box center [1050, 188] width 115 height 23
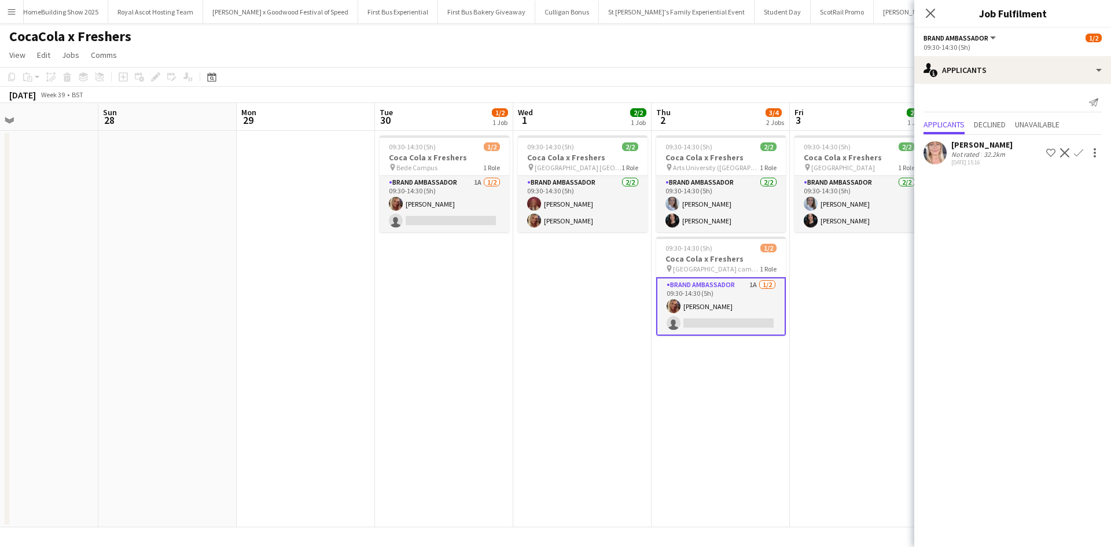
scroll to position [0, 291]
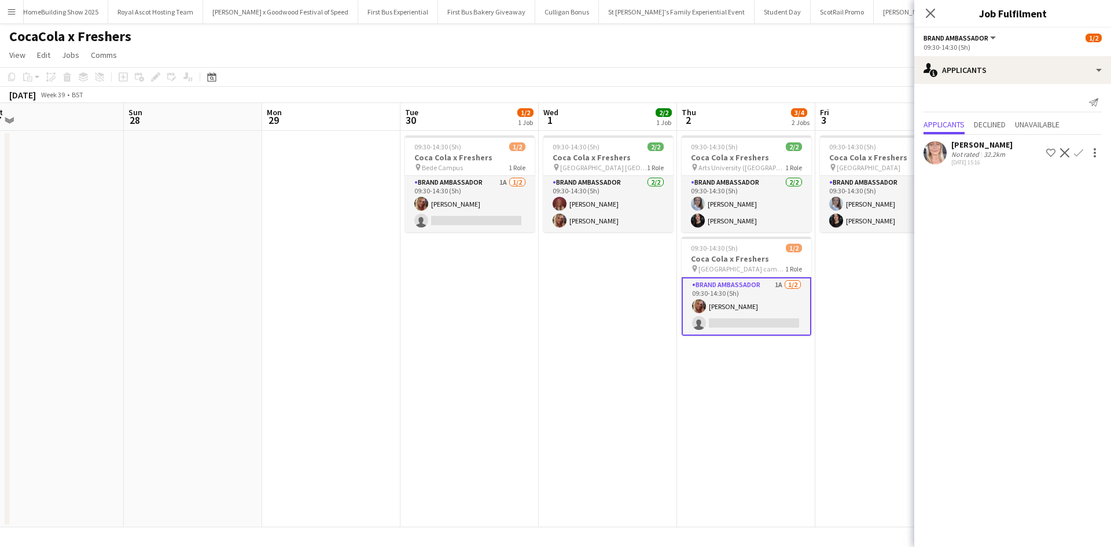
drag, startPoint x: 311, startPoint y: 390, endPoint x: 769, endPoint y: 352, distance: 459.2
click at [772, 352] on app-calendar-viewport "Thu 25 4/6 3 Jobs Fri 26 4/4 2 Jobs Sat 27 Sun 28 Mon 29 Tue 30 1/2 1 Job Wed 1…" at bounding box center [555, 315] width 1111 height 424
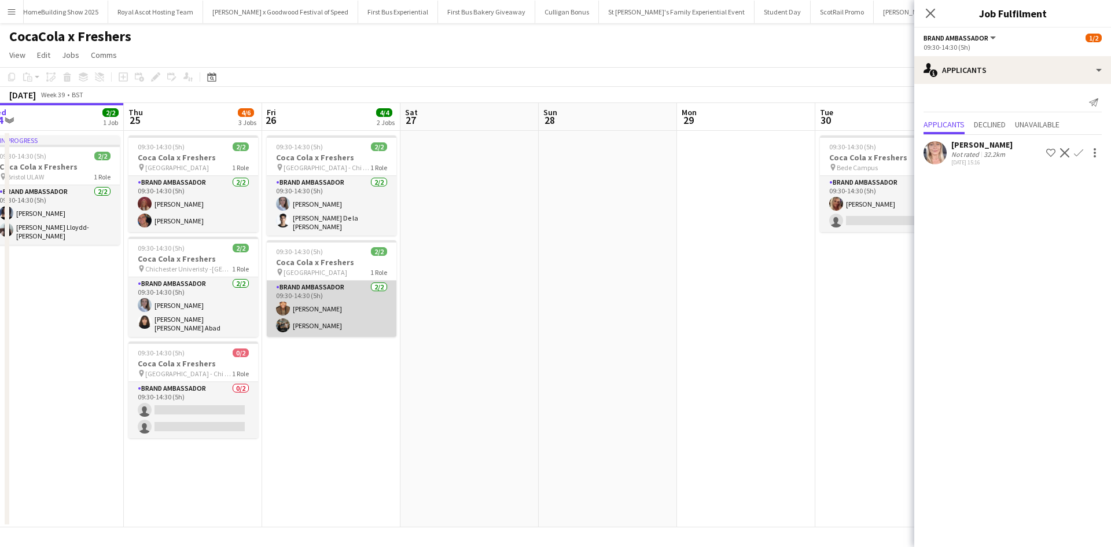
click at [324, 324] on app-card-role "Brand Ambassador 2/2 09:30-14:30 (5h) Nathan Earle Heather Wildman" at bounding box center [332, 309] width 130 height 56
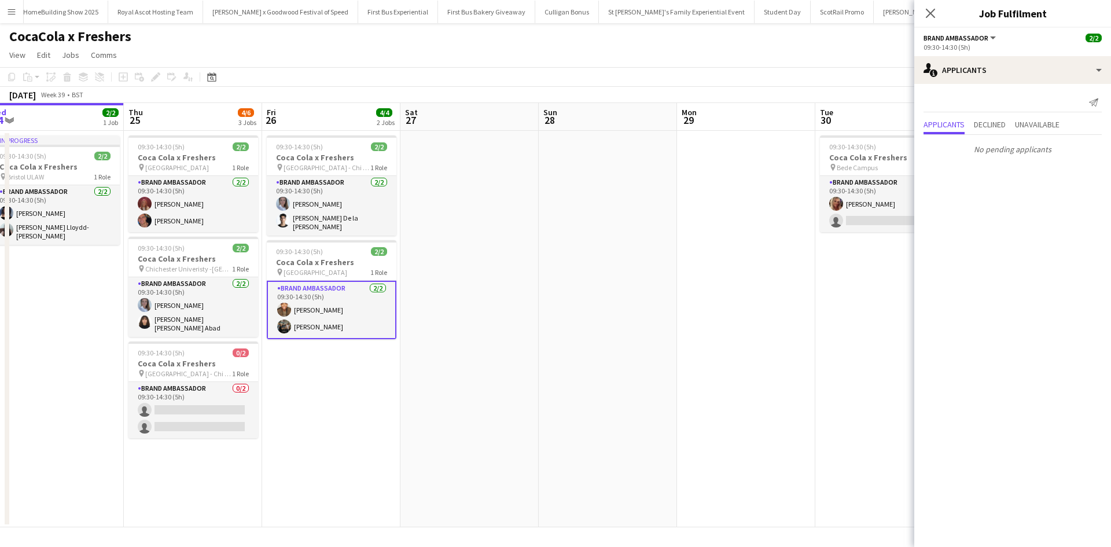
click at [327, 327] on app-card-role "Brand Ambassador 2/2 09:30-14:30 (5h) Nathan Earle Heather Wildman" at bounding box center [332, 310] width 130 height 58
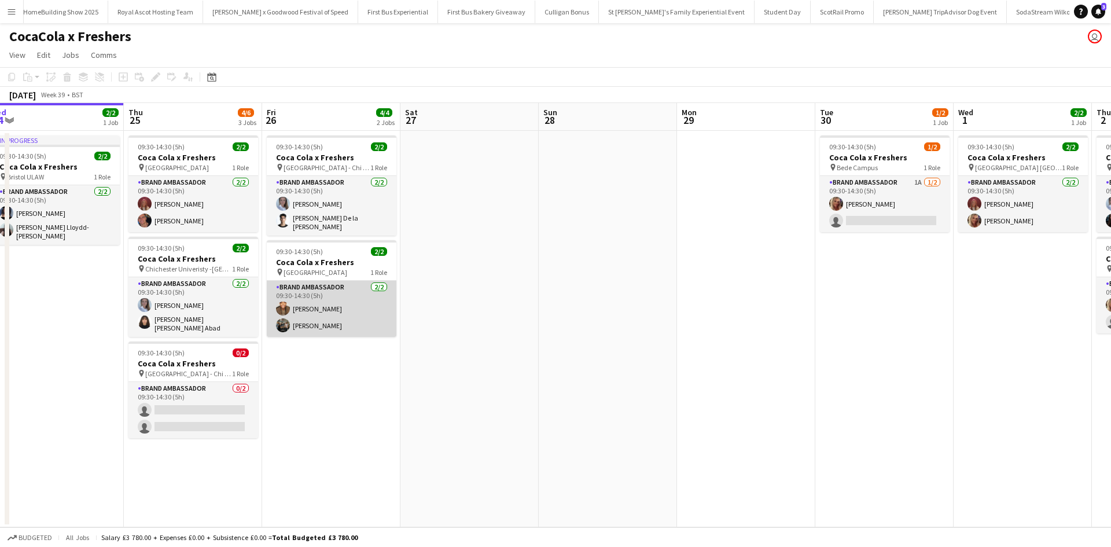
click at [323, 321] on app-card-role "Brand Ambassador 2/2 09:30-14:30 (5h) Nathan Earle Heather Wildman" at bounding box center [332, 309] width 130 height 56
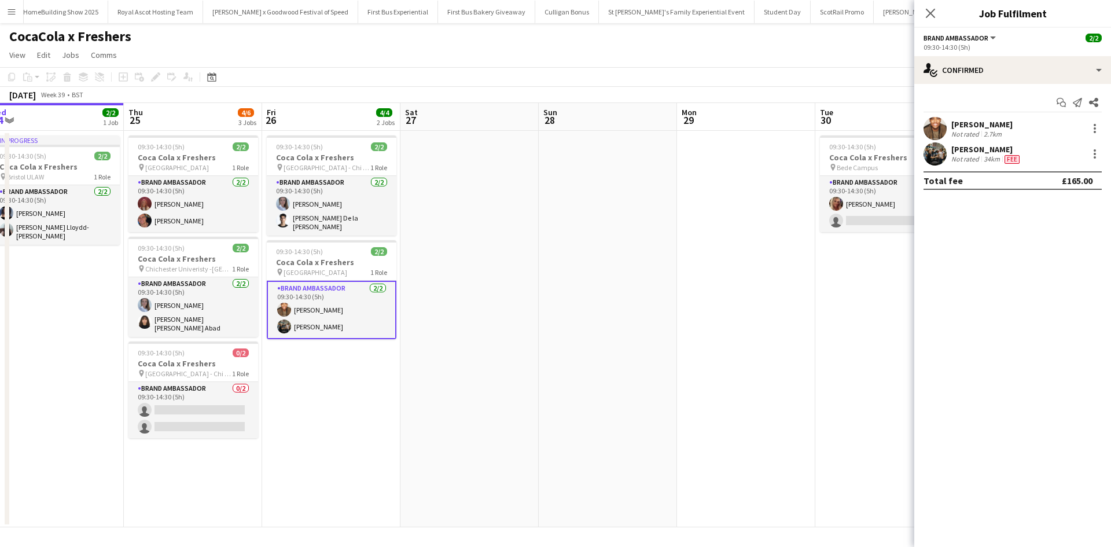
click at [999, 146] on div "Heather Wildman" at bounding box center [986, 149] width 71 height 10
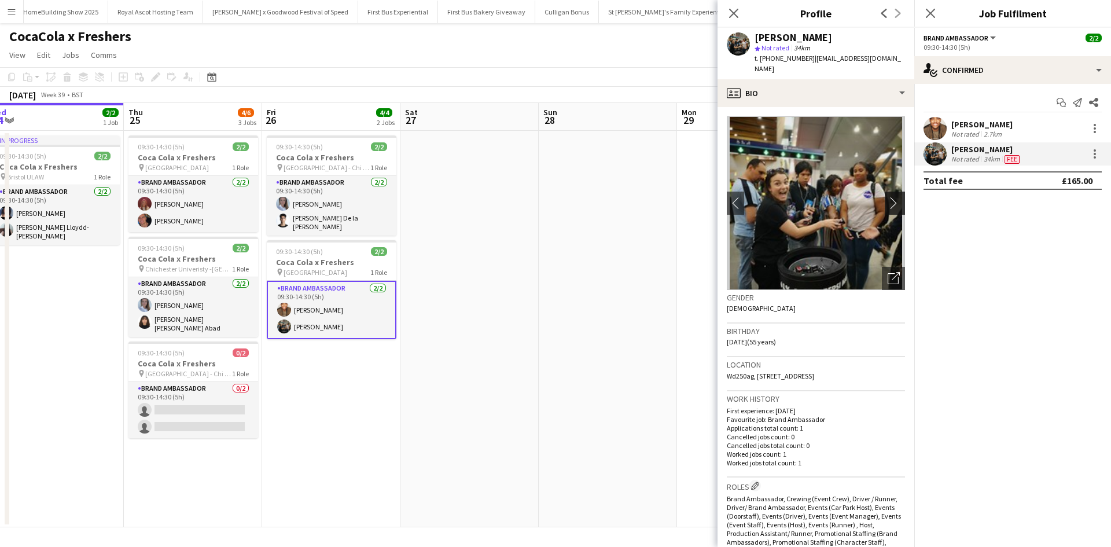
click at [888, 197] on app-icon "chevron-right" at bounding box center [897, 203] width 18 height 12
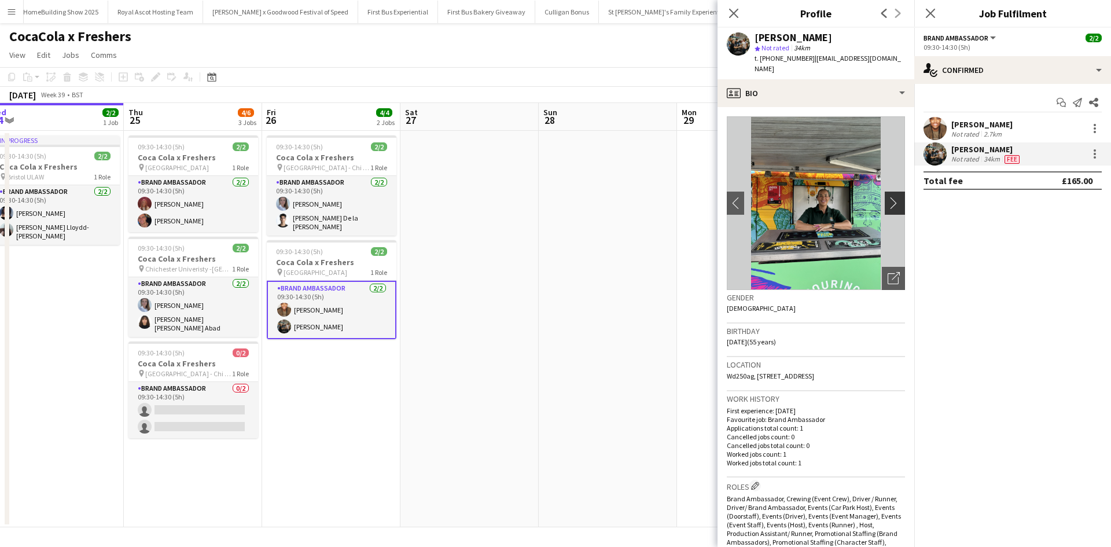
click at [888, 197] on app-icon "chevron-right" at bounding box center [897, 203] width 18 height 12
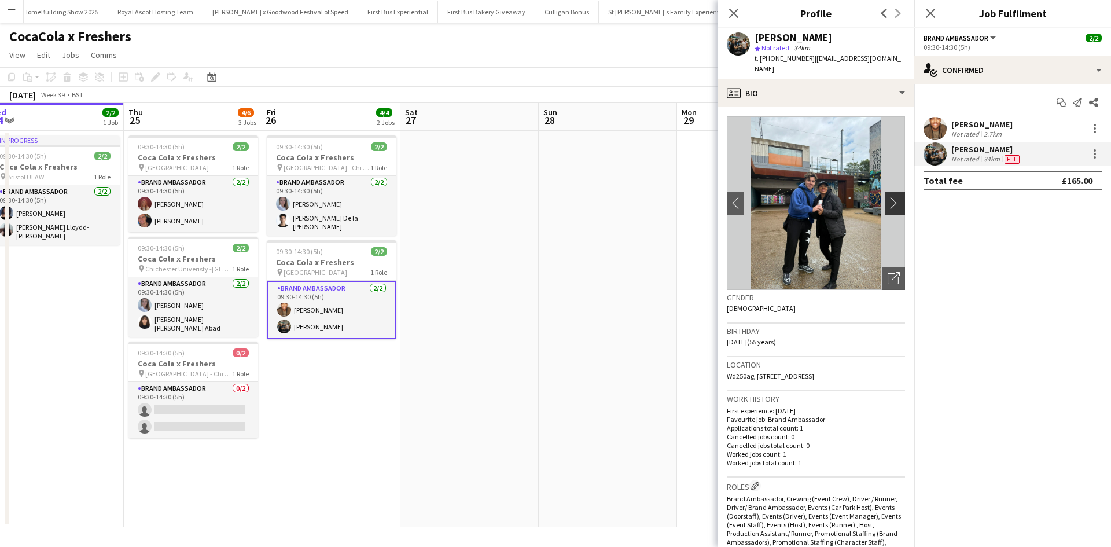
click at [888, 197] on app-icon "chevron-right" at bounding box center [897, 203] width 18 height 12
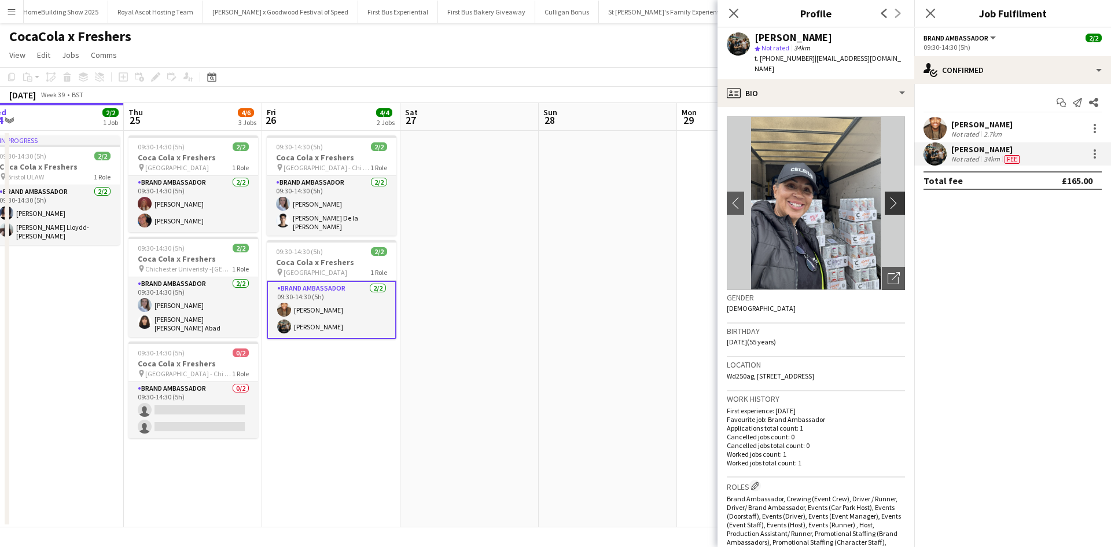
click at [888, 197] on app-icon "chevron-right" at bounding box center [897, 203] width 18 height 12
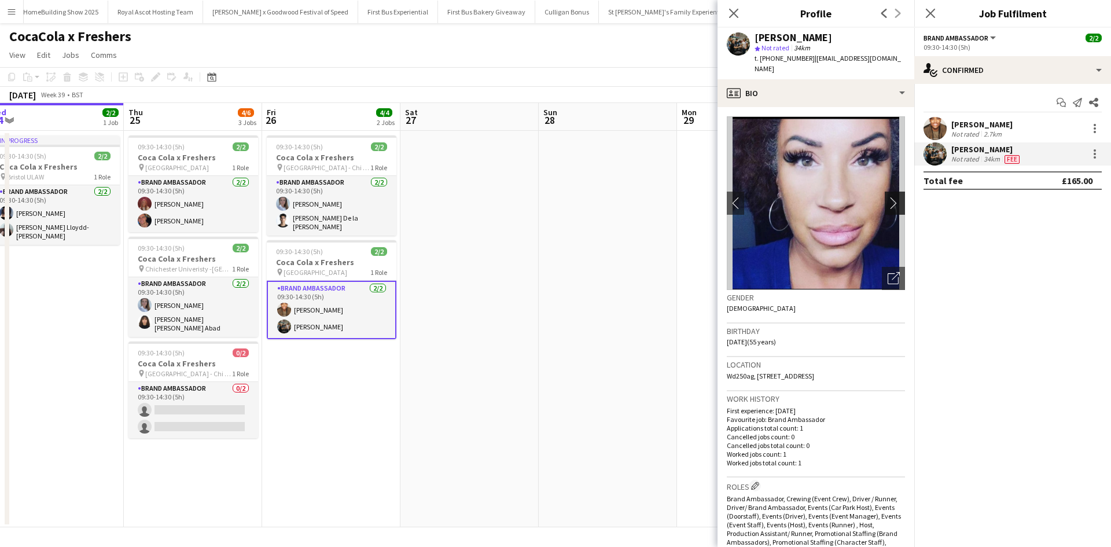
click at [888, 197] on app-icon "chevron-right" at bounding box center [897, 203] width 18 height 12
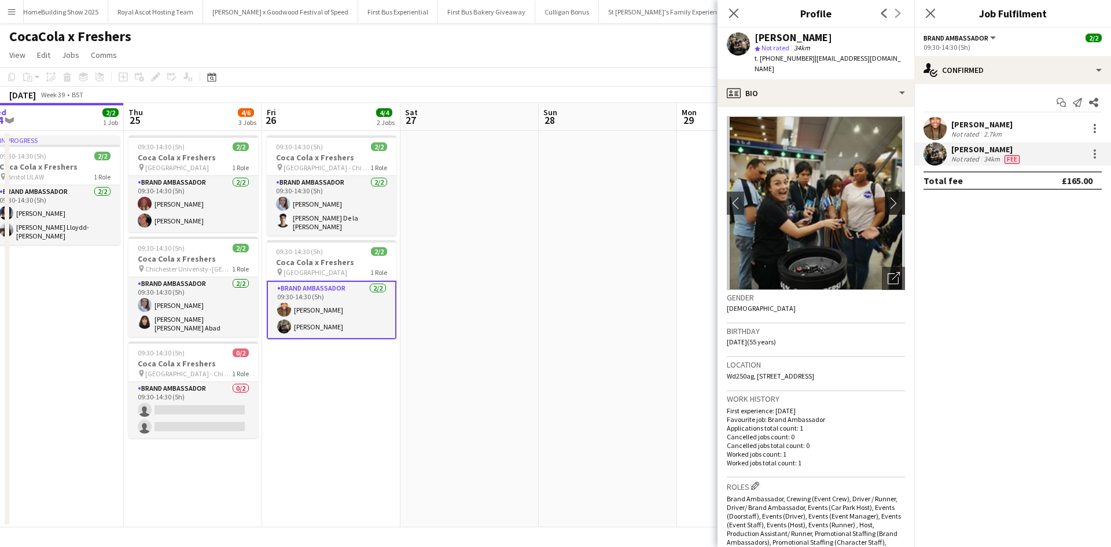
click at [888, 197] on app-icon "chevron-right" at bounding box center [897, 203] width 18 height 12
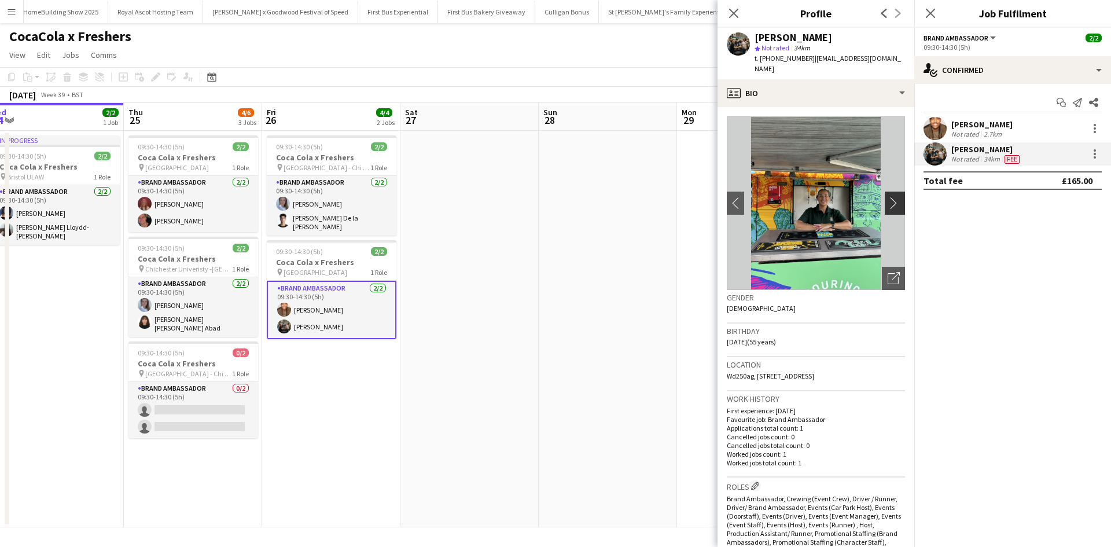
click at [888, 197] on app-icon "chevron-right" at bounding box center [897, 203] width 18 height 12
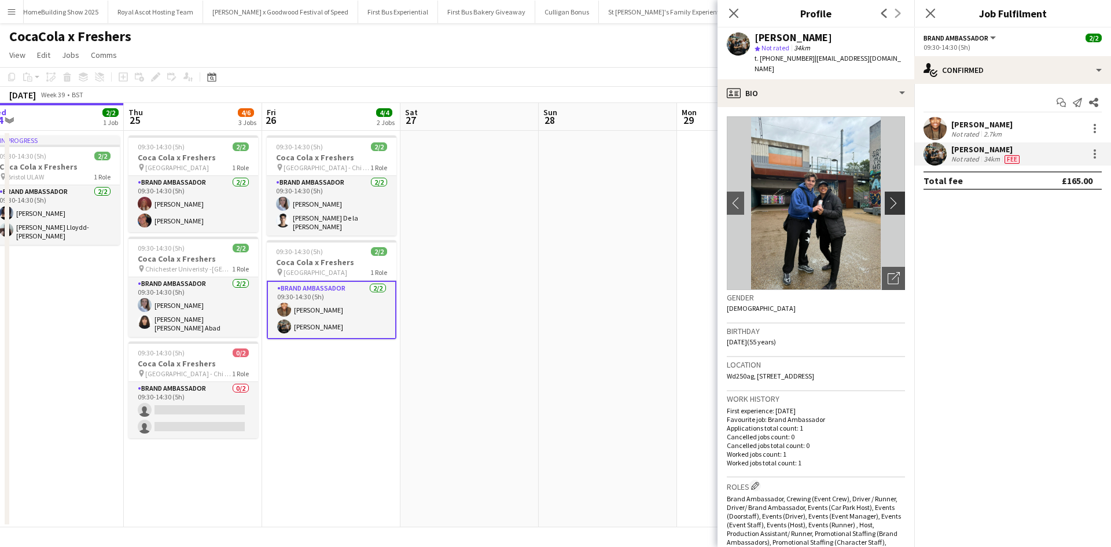
click at [888, 197] on app-icon "chevron-right" at bounding box center [897, 203] width 18 height 12
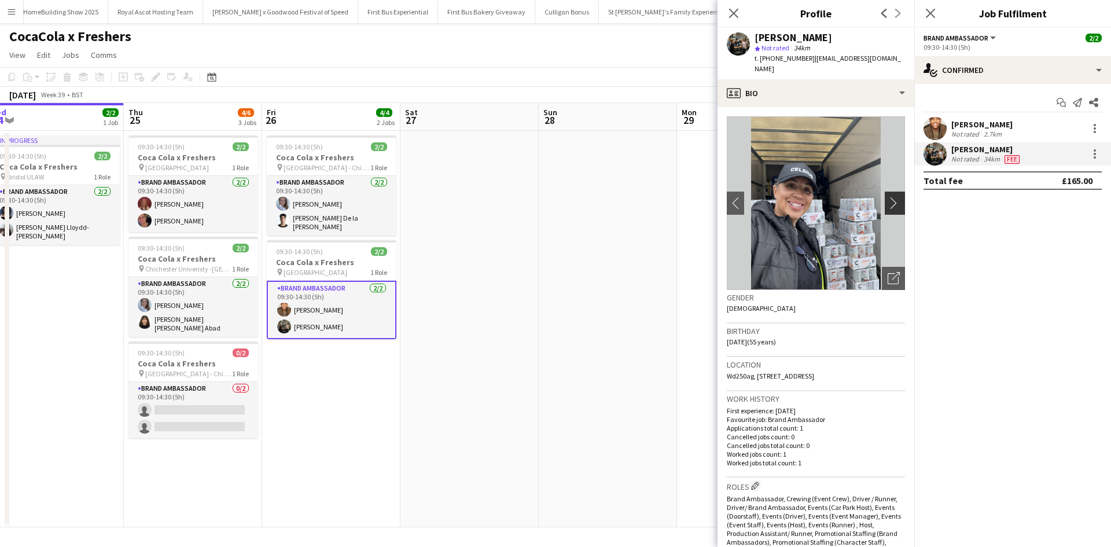
click at [888, 197] on app-icon "chevron-right" at bounding box center [897, 203] width 18 height 12
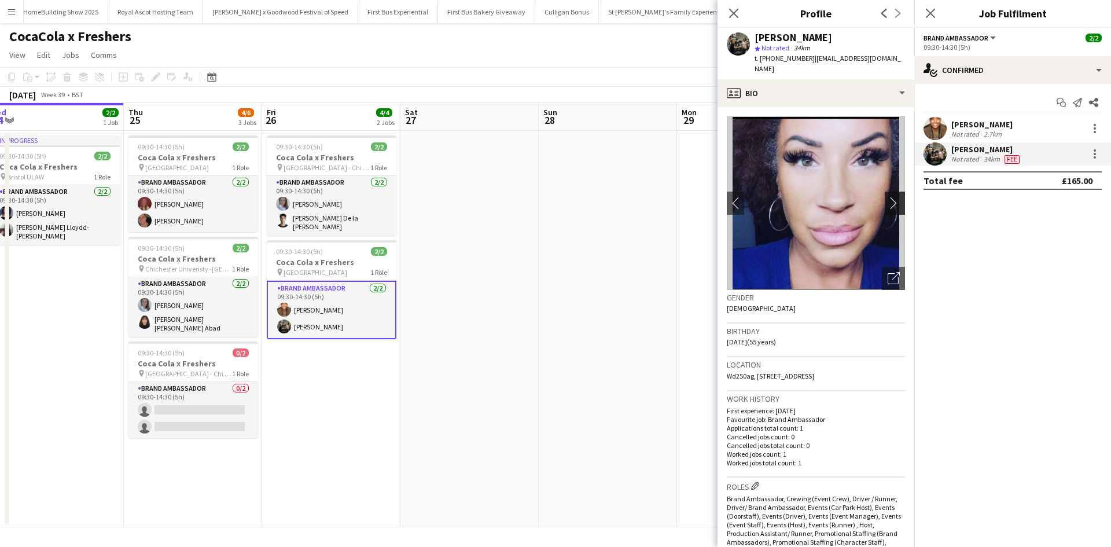
click at [888, 197] on app-icon "chevron-right" at bounding box center [897, 203] width 18 height 12
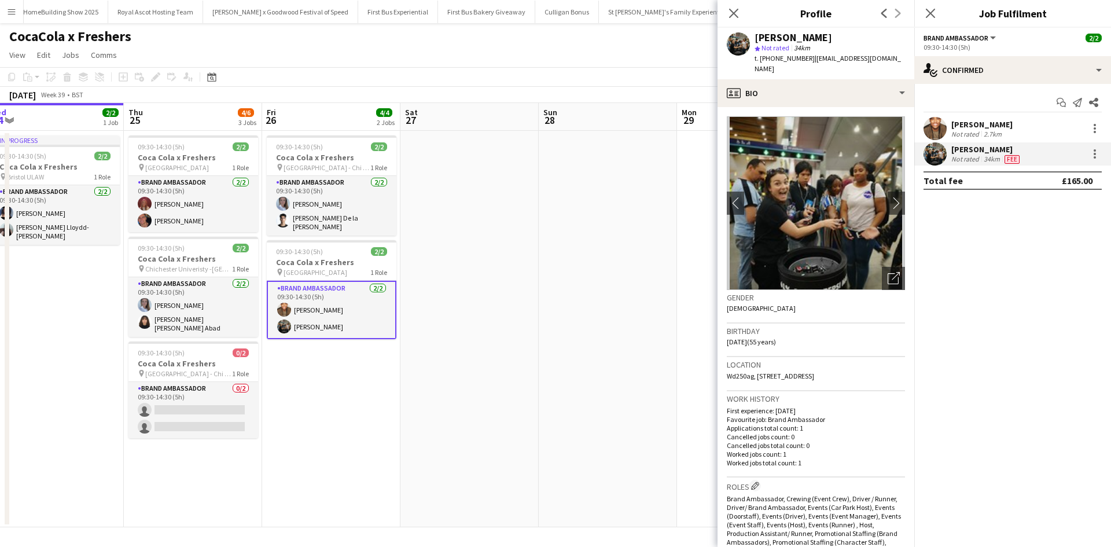
click at [494, 324] on app-date-cell at bounding box center [469, 329] width 138 height 396
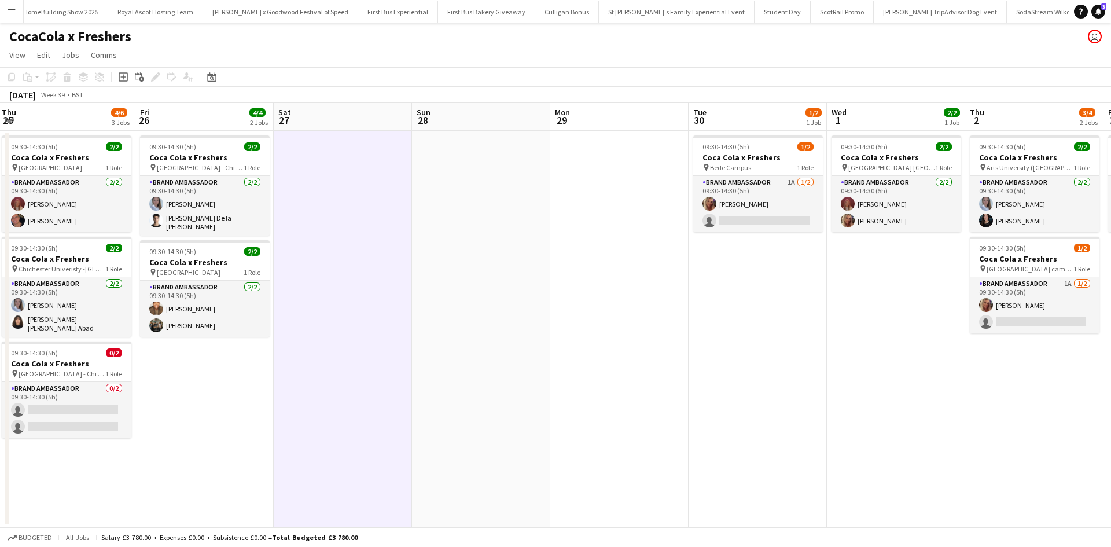
scroll to position [0, 327]
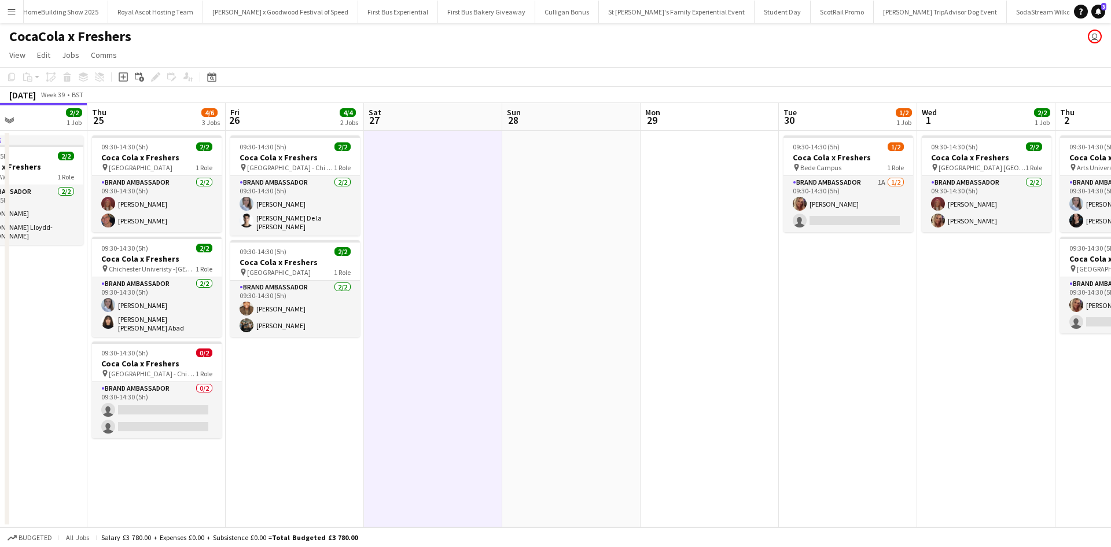
drag, startPoint x: 681, startPoint y: 361, endPoint x: 367, endPoint y: 340, distance: 314.3
click at [367, 340] on app-calendar-viewport "Mon 22 1/2 1 Job Tue 23 Wed 24 2/2 1 Job Thu 25 4/6 3 Jobs Fri 26 4/4 2 Jobs Sa…" at bounding box center [555, 315] width 1111 height 424
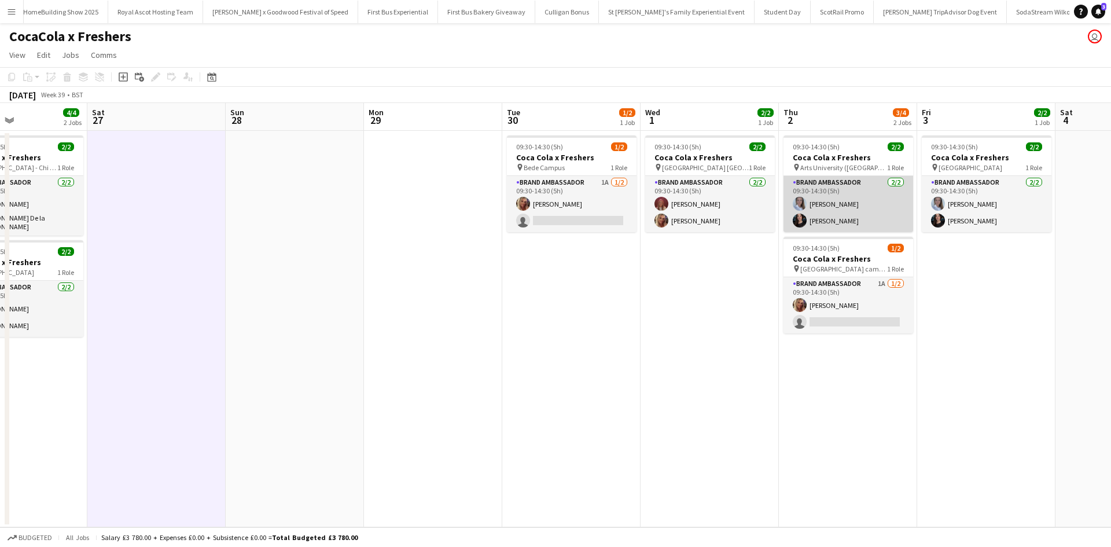
click at [837, 223] on app-card-role "Brand Ambassador 2/2 09:30-14:30 (5h) Ashleigh Fountain Lucy Bradford" at bounding box center [848, 204] width 130 height 56
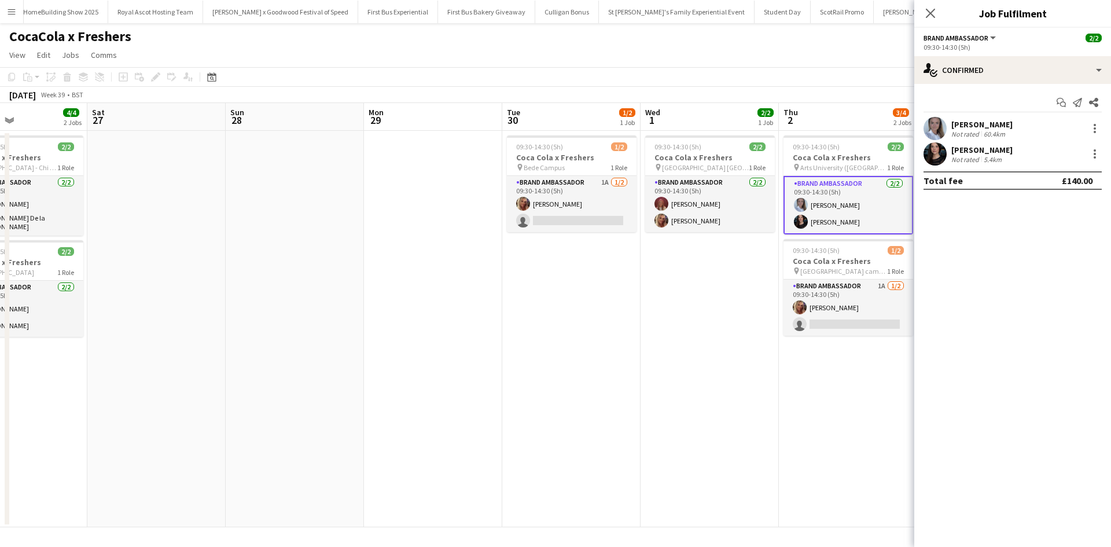
click at [959, 152] on div "Lucy Bradford" at bounding box center [981, 150] width 61 height 10
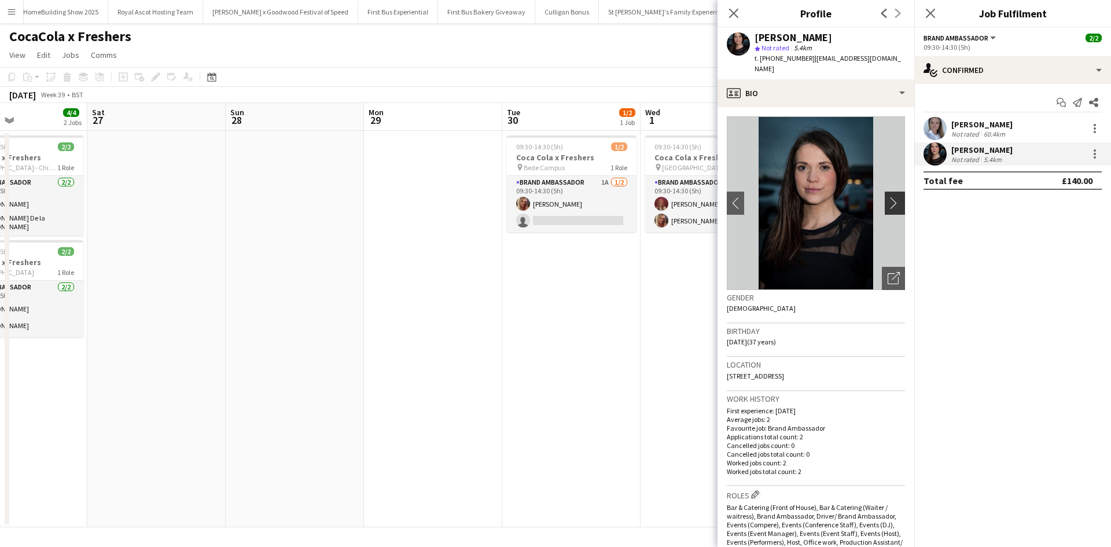
click at [889, 197] on app-icon "chevron-right" at bounding box center [897, 203] width 18 height 12
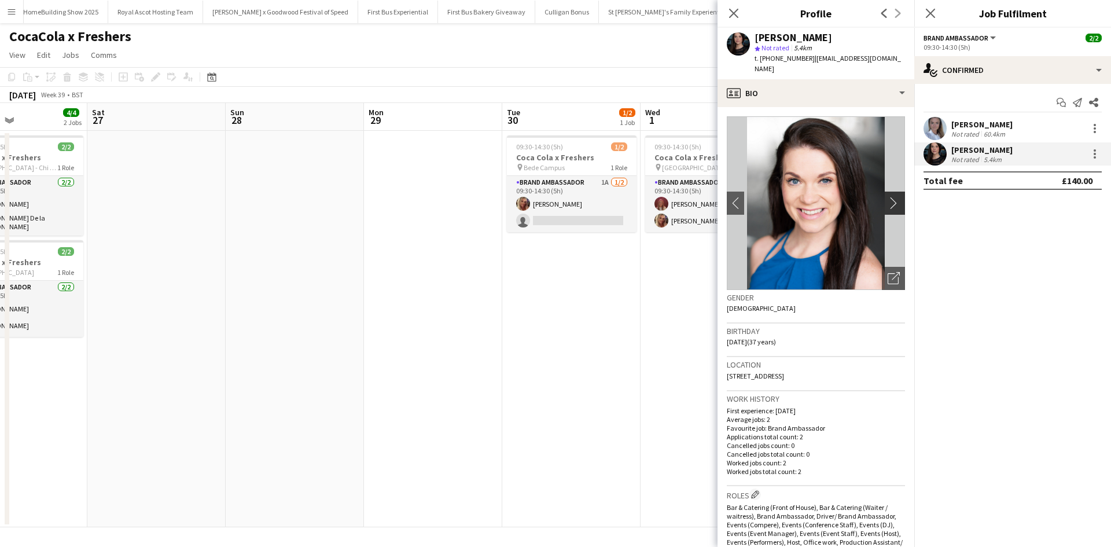
click at [889, 197] on app-icon "chevron-right" at bounding box center [897, 203] width 18 height 12
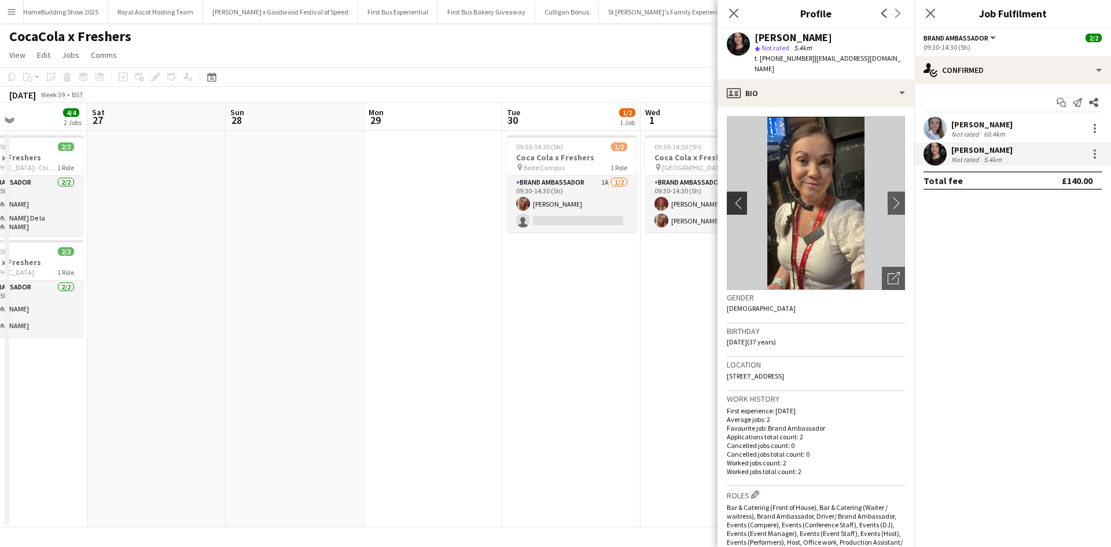
click at [735, 197] on app-icon "chevron-left" at bounding box center [736, 203] width 18 height 12
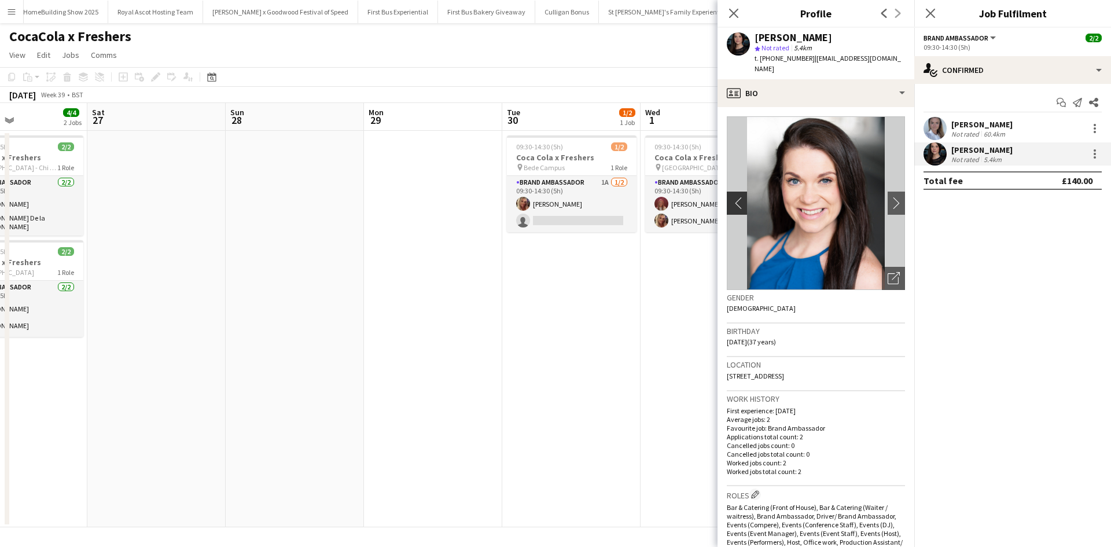
click at [736, 197] on app-icon "chevron-left" at bounding box center [736, 203] width 18 height 12
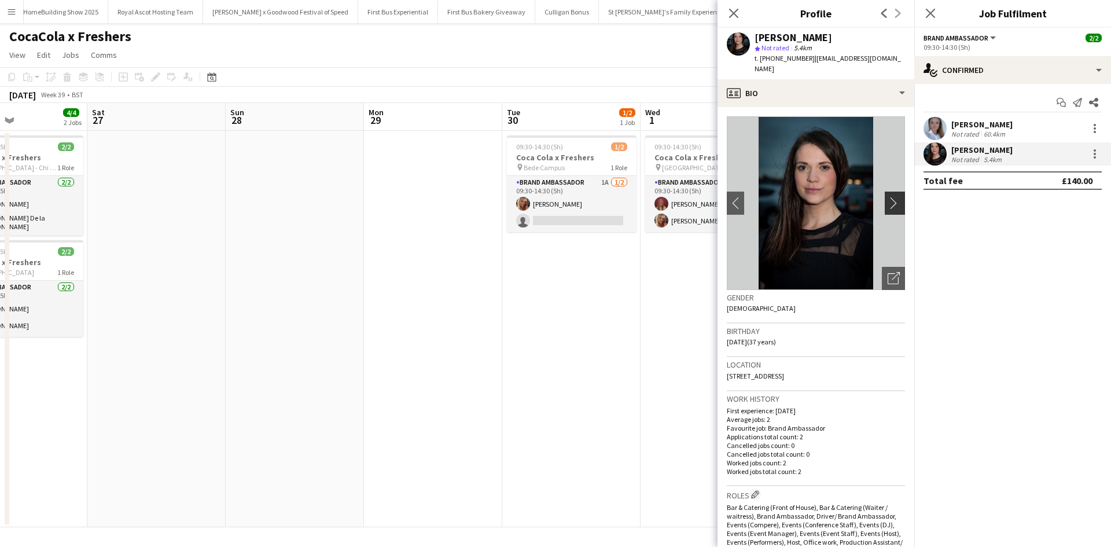
click at [889, 197] on app-icon "chevron-right" at bounding box center [897, 203] width 18 height 12
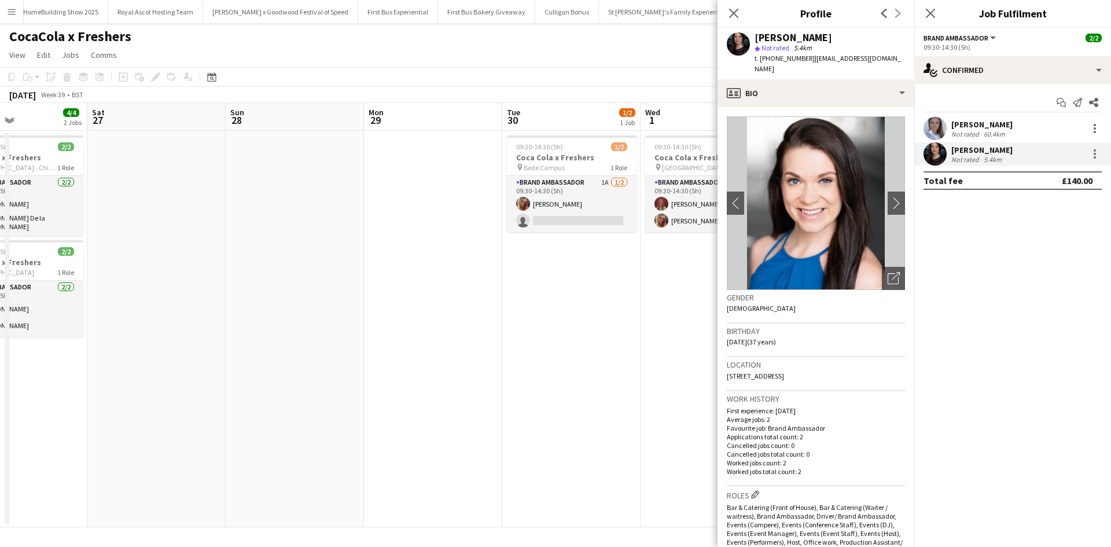
click at [573, 378] on app-date-cell "09:30-14:30 (5h) 1/2 Coca Cola x Freshers pin Bede Campus 1 Role Brand Ambassad…" at bounding box center [571, 329] width 138 height 396
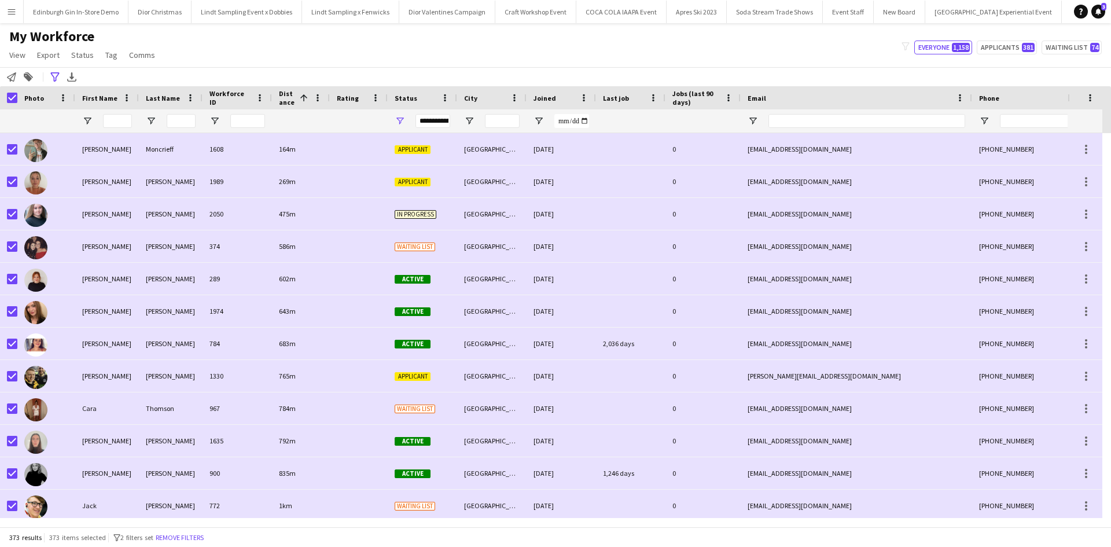
scroll to position [0, 11576]
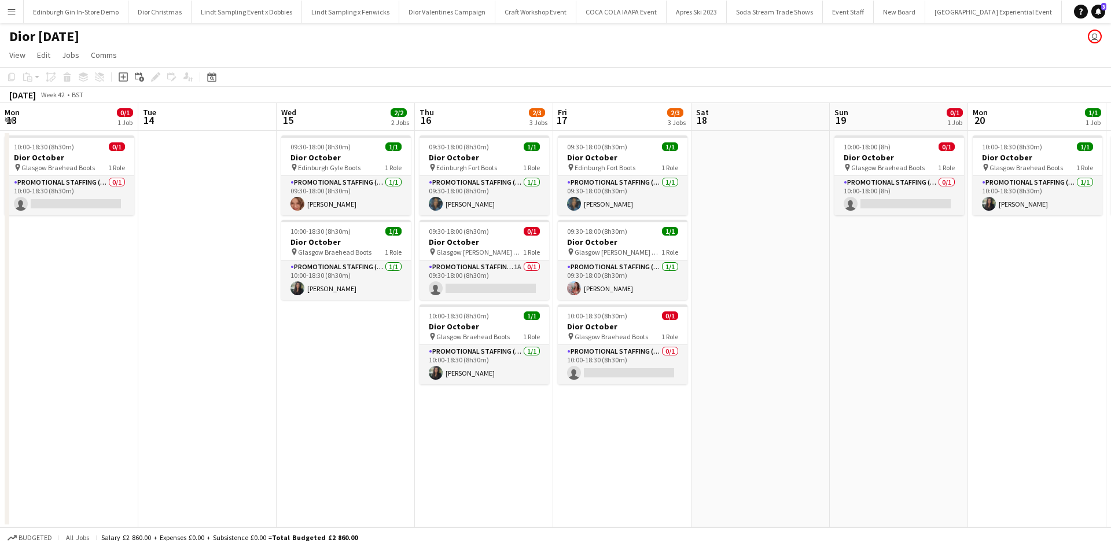
scroll to position [0, 235]
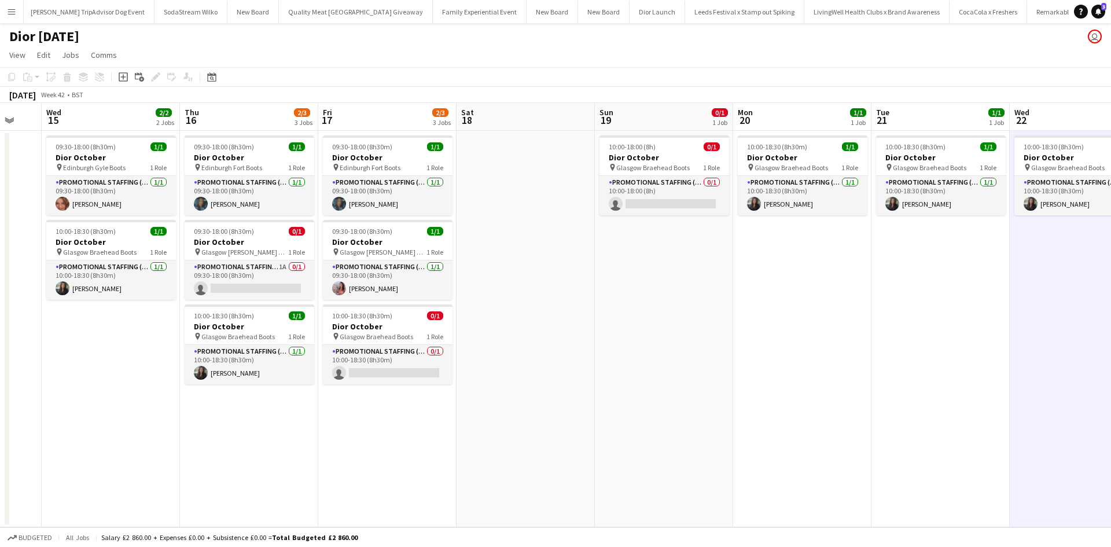
click at [10, 14] on app-icon "Menu" at bounding box center [11, 11] width 9 height 9
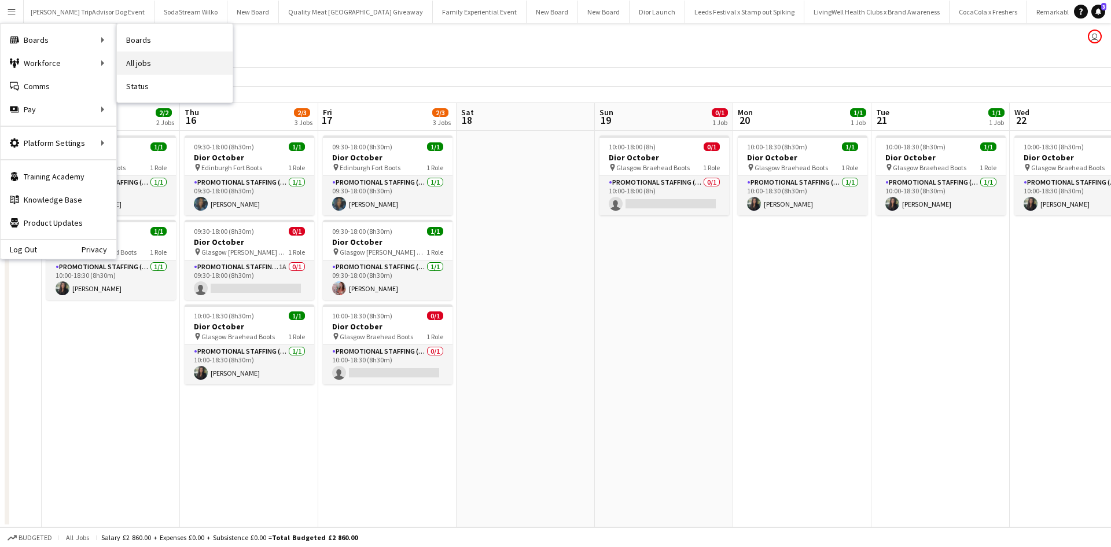
click at [169, 57] on link "All jobs" at bounding box center [175, 62] width 116 height 23
